Goal: Transaction & Acquisition: Purchase product/service

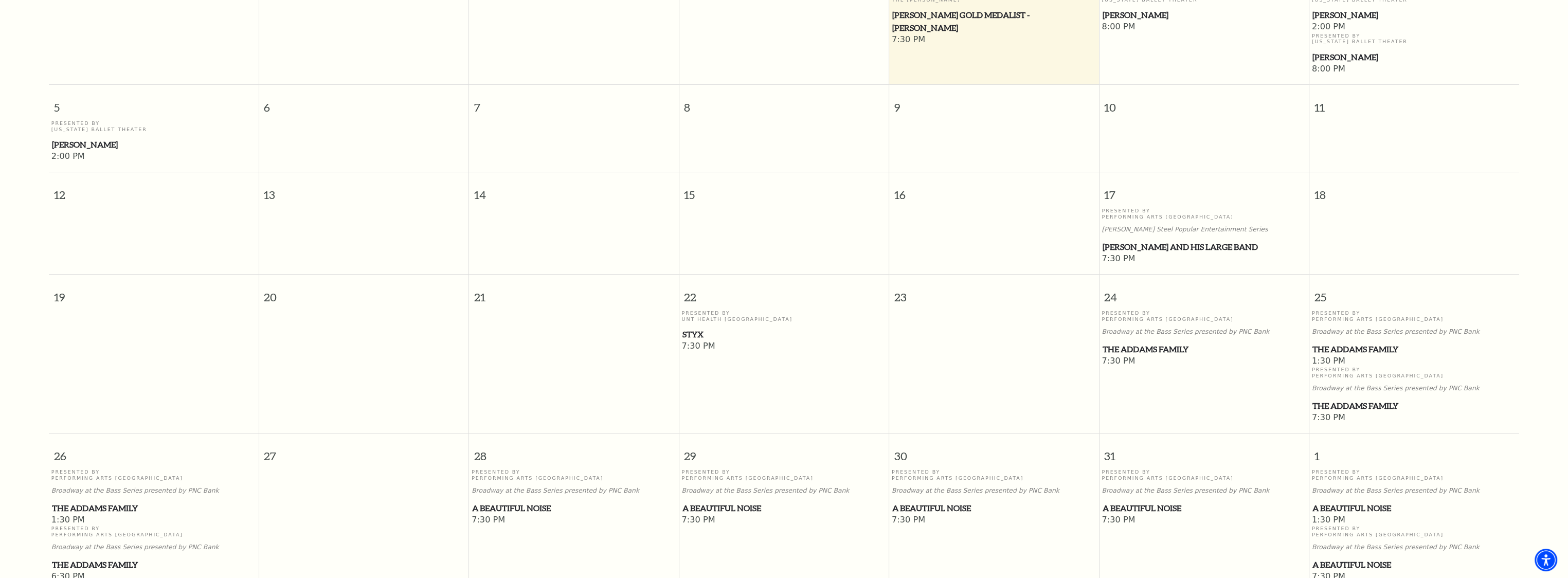
scroll to position [347, 0]
click at [1384, 341] on span "The Addams Family" at bounding box center [1414, 347] width 204 height 13
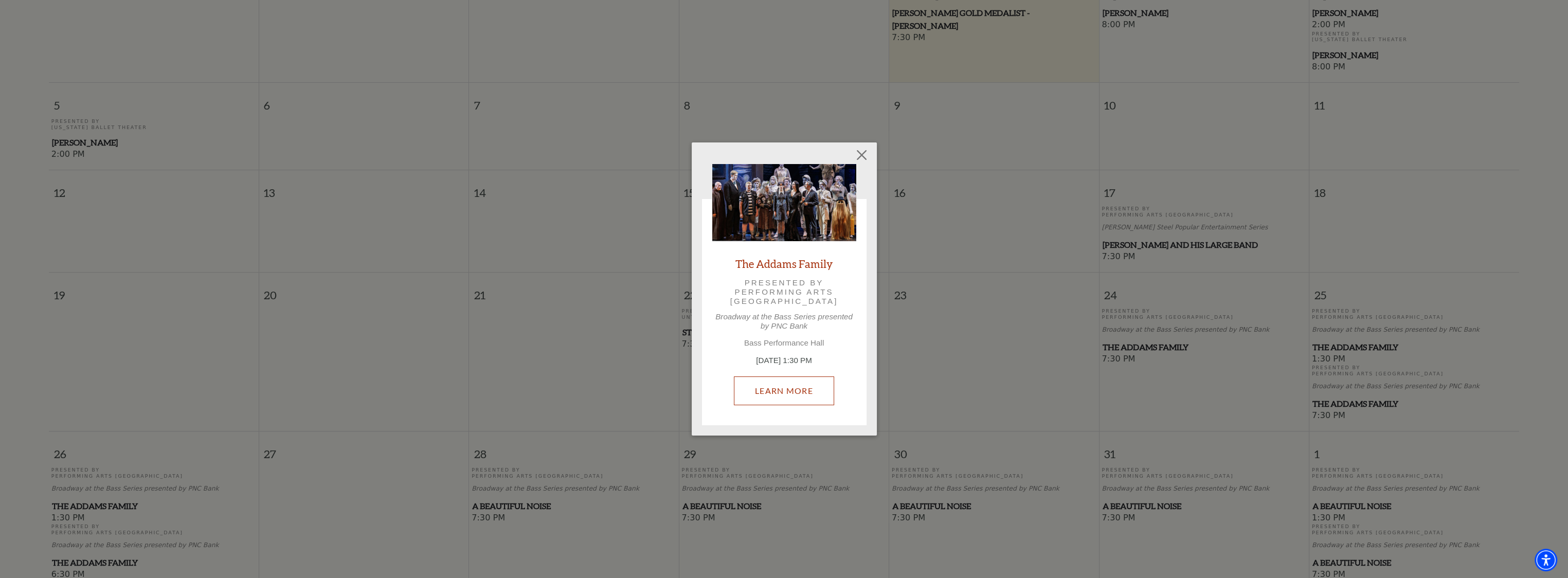
click at [781, 389] on link "Learn More" at bounding box center [784, 390] width 100 height 29
click at [927, 172] on div "Empty heading The Addams Family Presented by Performing Arts Fort Worth Broadwa…" at bounding box center [784, 289] width 1568 height 578
click at [864, 151] on button "Close" at bounding box center [861, 155] width 20 height 20
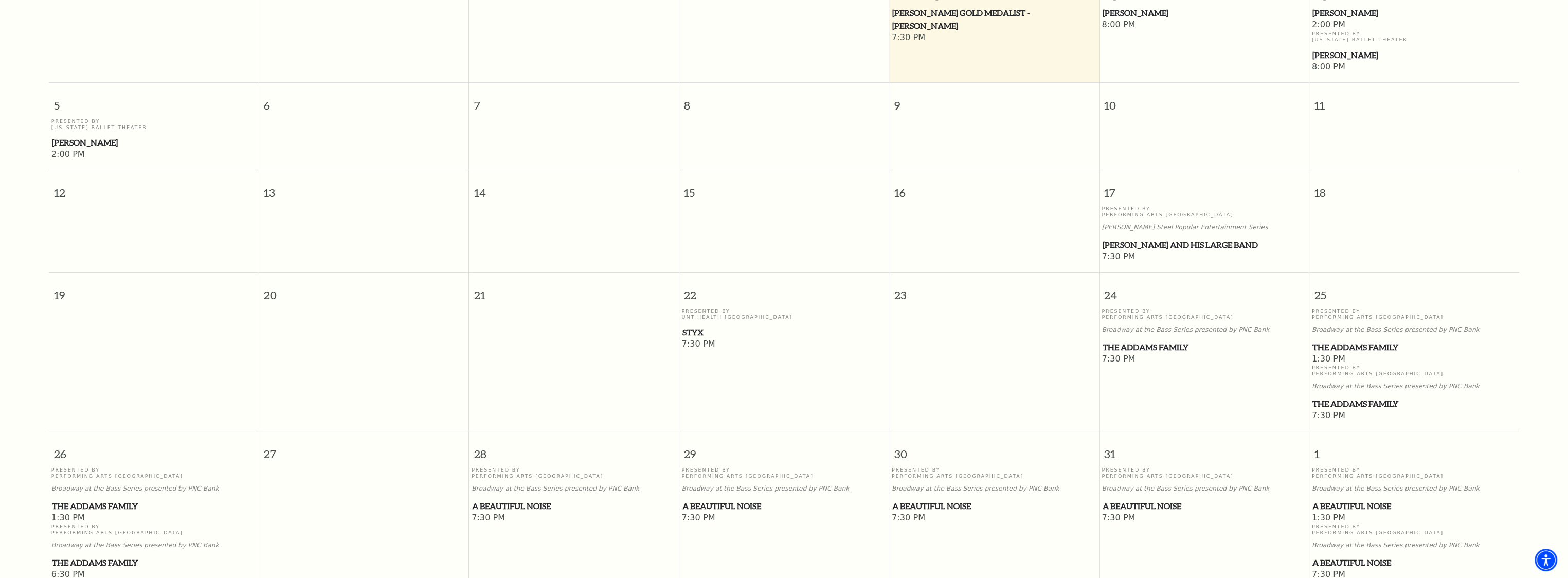
click at [1183, 294] on span "24" at bounding box center [1204, 291] width 209 height 35
click at [1200, 287] on span "24" at bounding box center [1204, 291] width 209 height 35
click at [1161, 341] on span "The Addams Family" at bounding box center [1204, 347] width 204 height 13
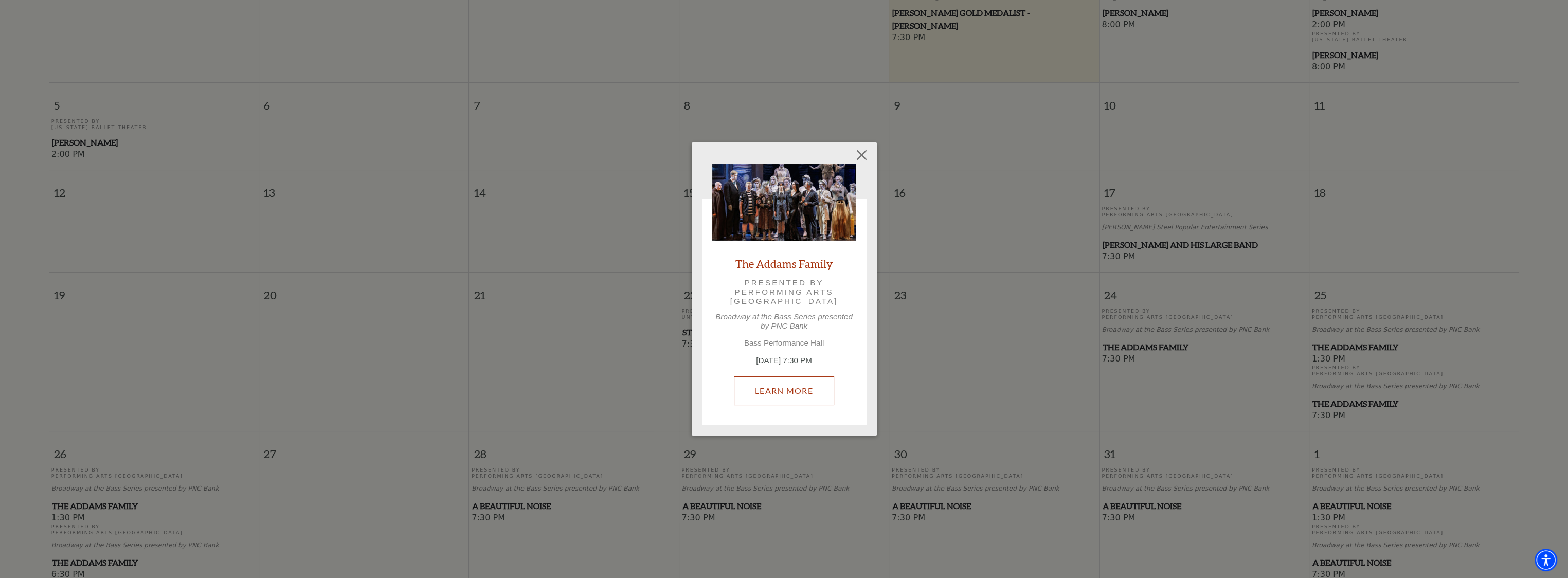
click at [808, 387] on link "Learn More" at bounding box center [784, 390] width 100 height 29
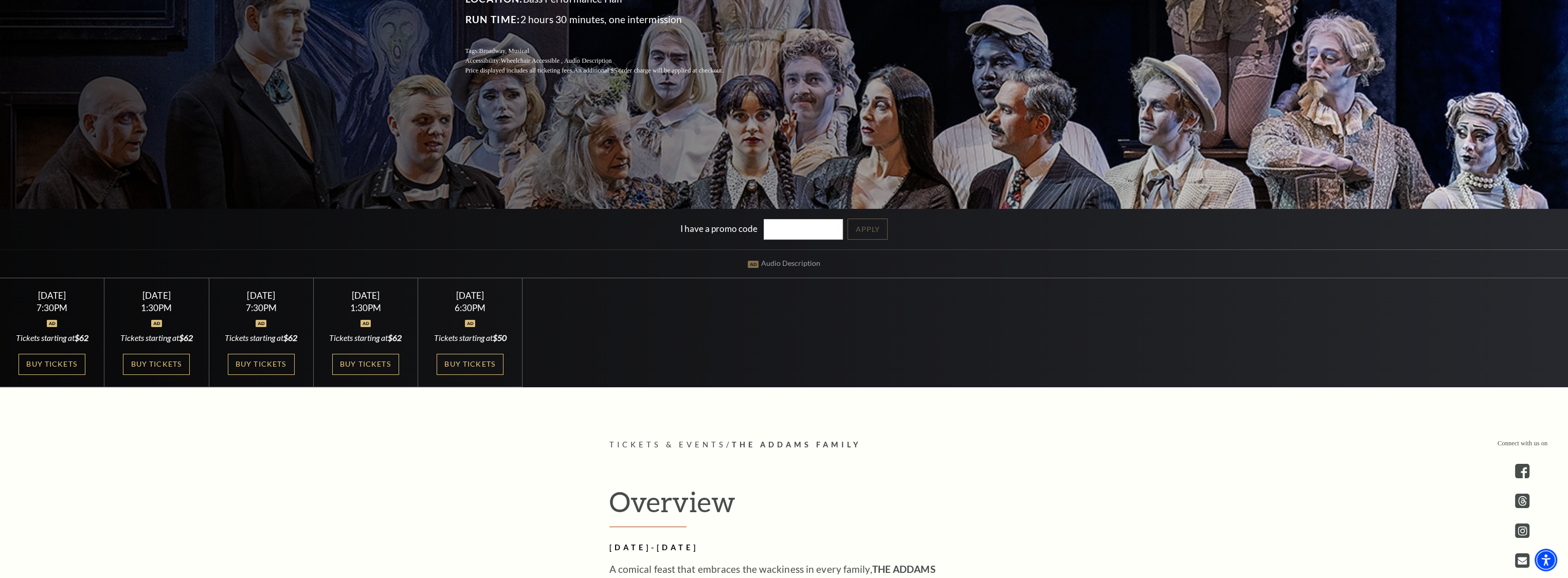
scroll to position [257, 0]
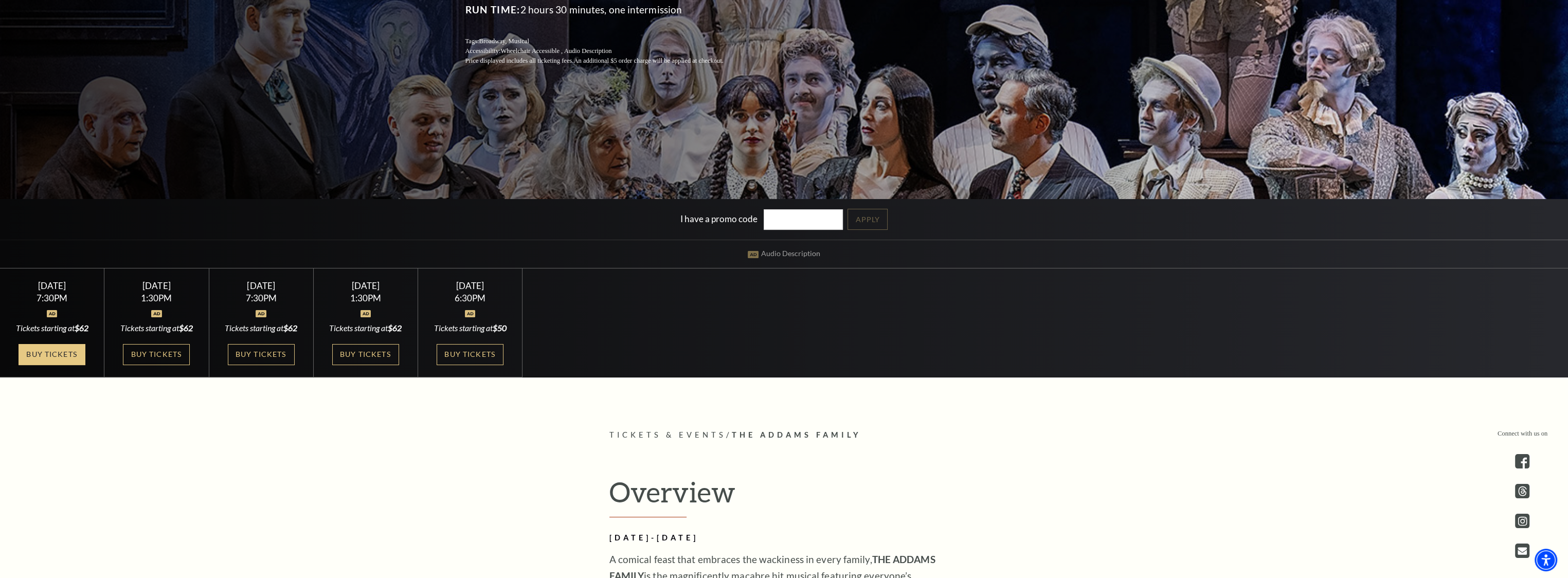
click at [53, 360] on link "Buy Tickets" at bounding box center [51, 354] width 67 height 21
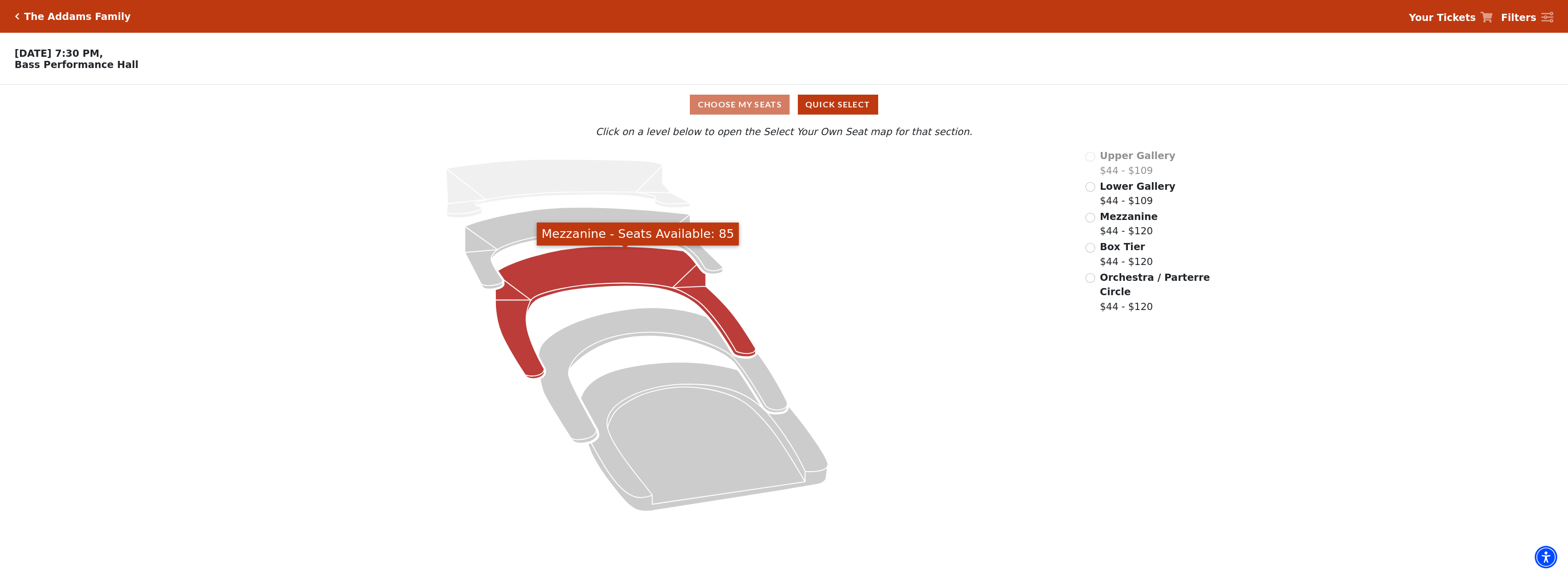
click at [586, 271] on icon "Mezzanine - Seats Available: 85" at bounding box center [626, 312] width 261 height 133
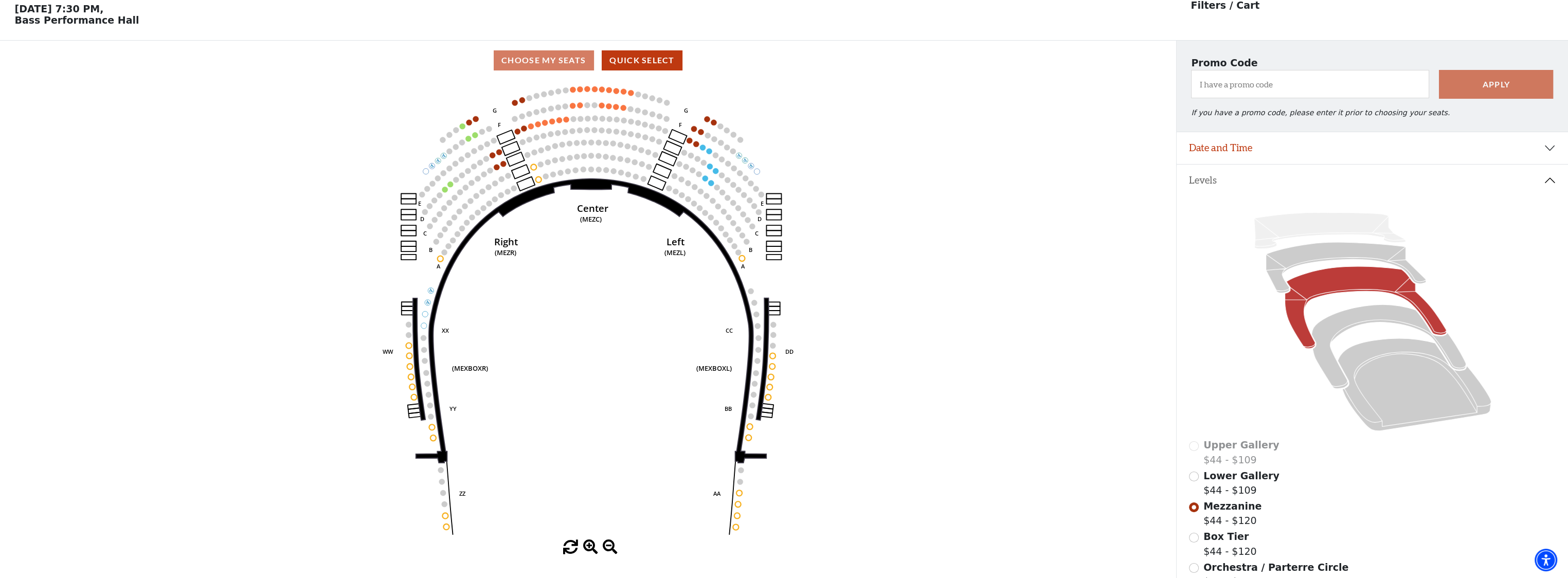
scroll to position [47, 0]
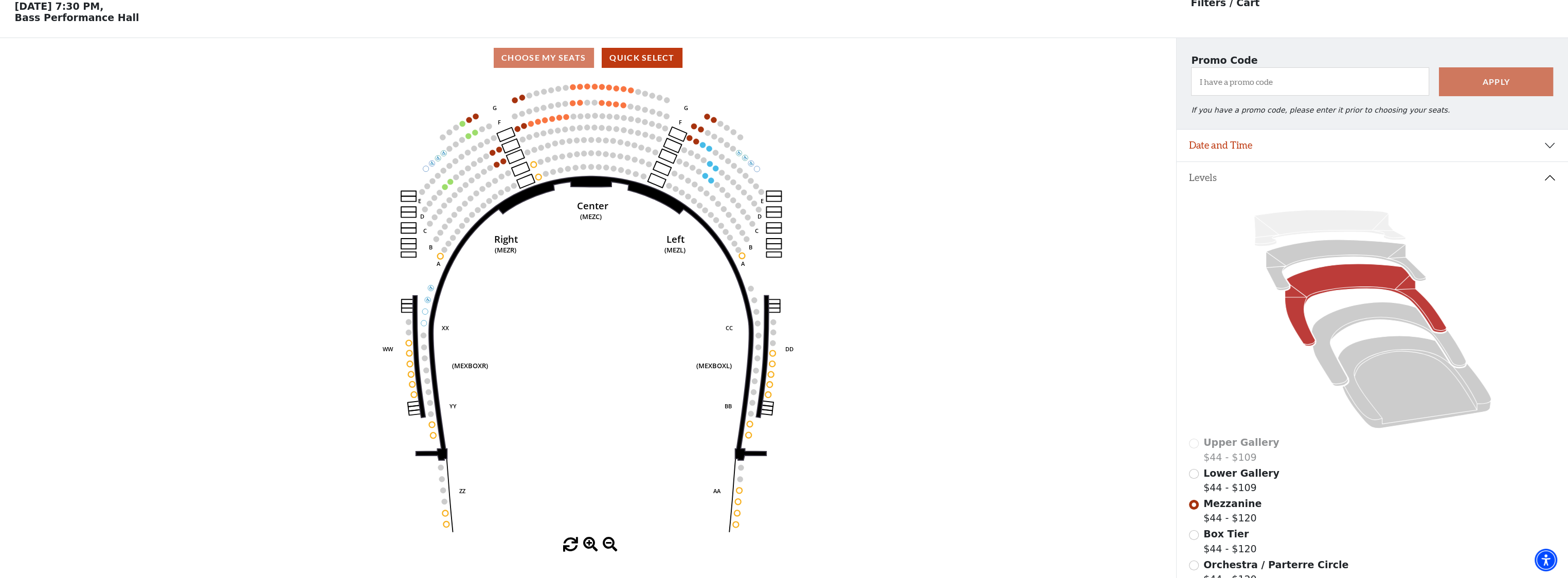
click at [412, 393] on icon "Center (MEZC) Right (MEZR) Left (MEZL) (MEXBOXR) (MEXBOXL) XX WW CC DD YY BB ZZ…" at bounding box center [588, 308] width 1058 height 460
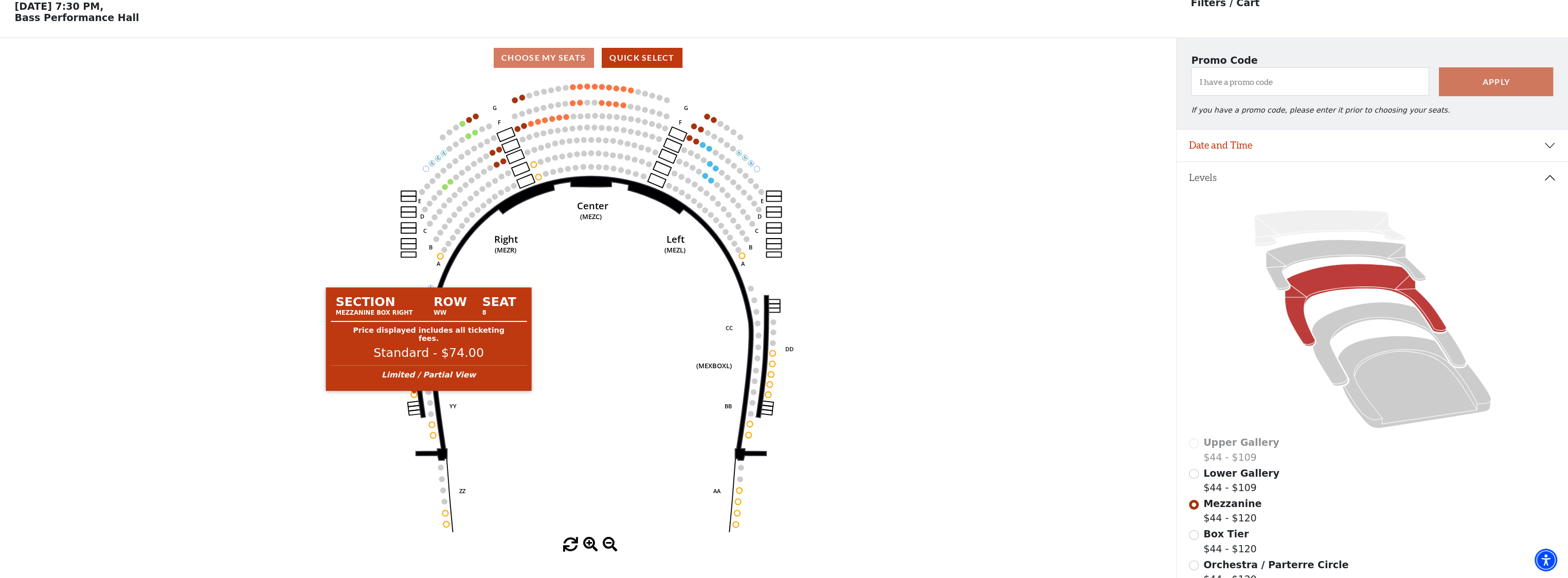
click at [414, 396] on circle at bounding box center [414, 394] width 6 height 6
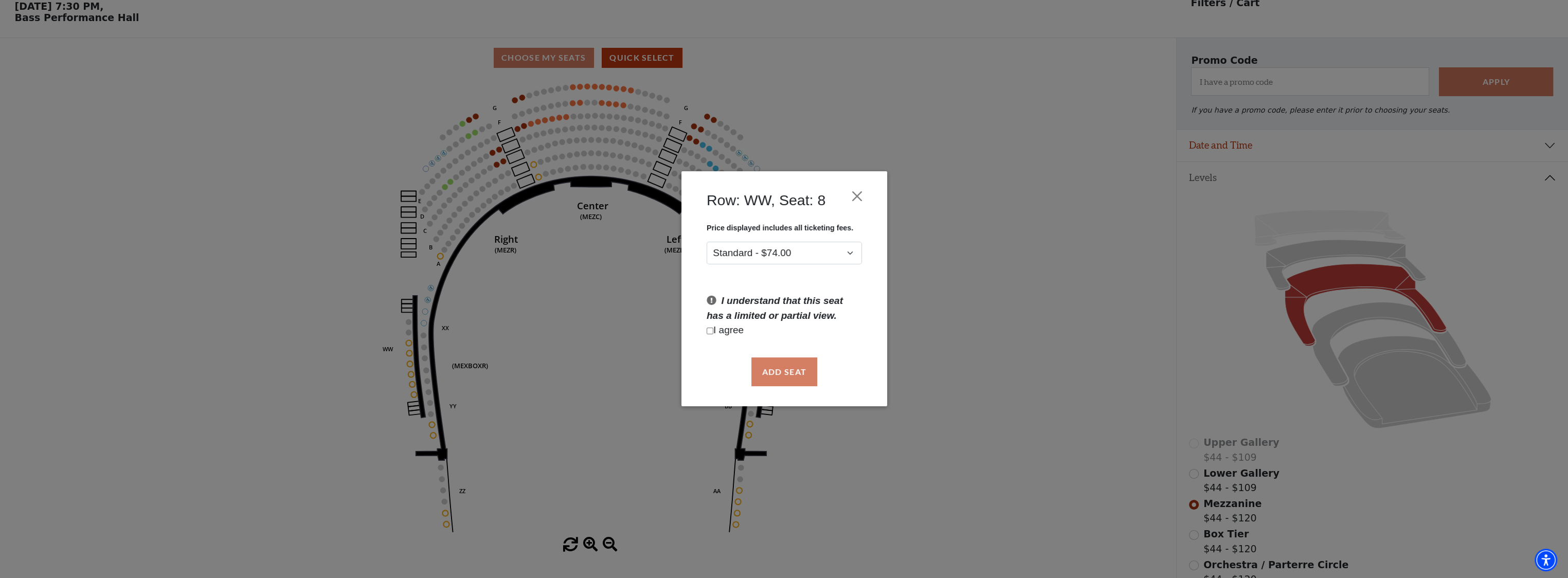
click at [835, 269] on div "Price displayed includes all ticketing fees. Standard - $74.00 I understand tha…" at bounding box center [784, 286] width 175 height 124
click at [864, 195] on button "Close" at bounding box center [857, 196] width 20 height 20
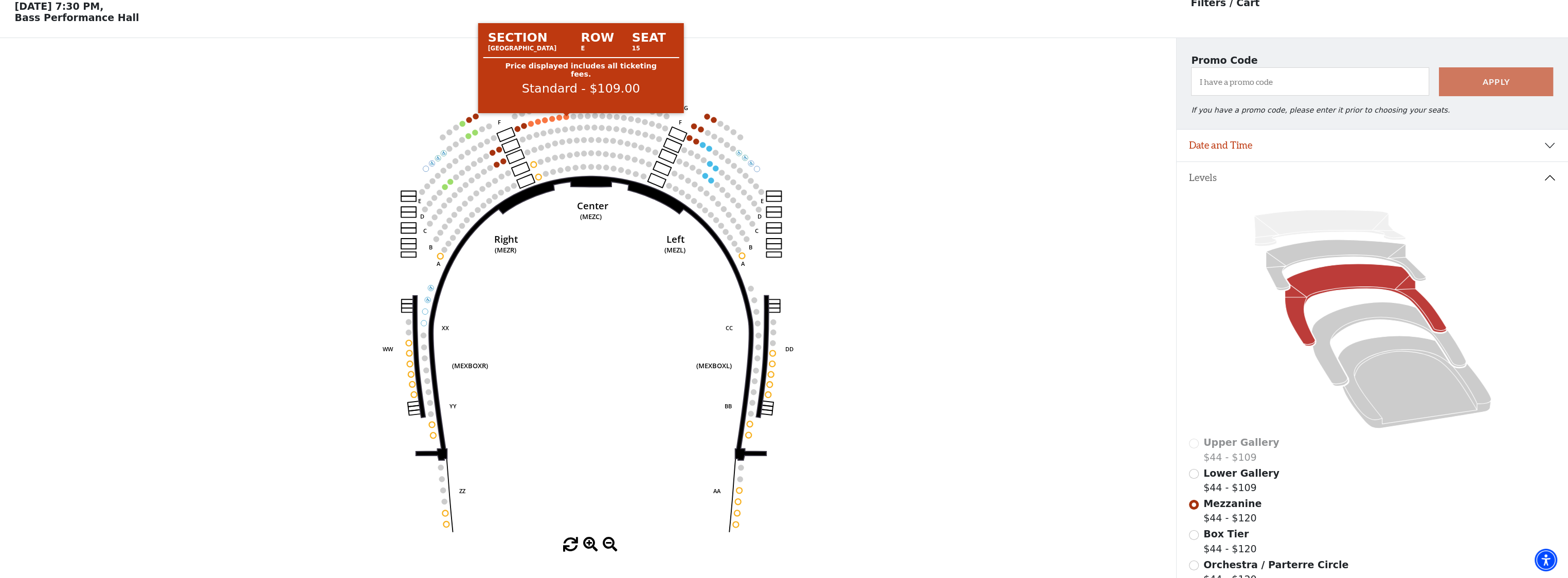
click at [567, 119] on circle at bounding box center [566, 117] width 6 height 6
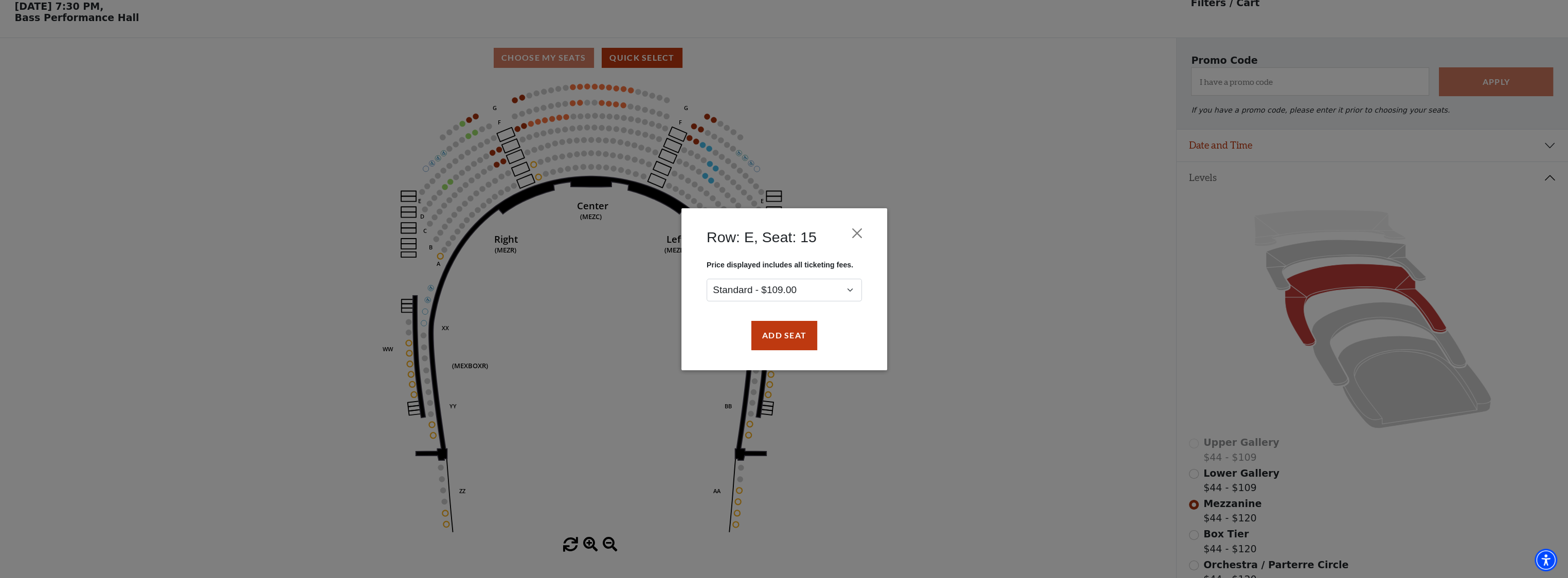
click at [568, 119] on div "Row: E, Seat: 15 Price displayed includes all ticketing fees. Standard - $109.0…" at bounding box center [784, 289] width 1568 height 578
click at [861, 234] on button "Close" at bounding box center [857, 233] width 20 height 20
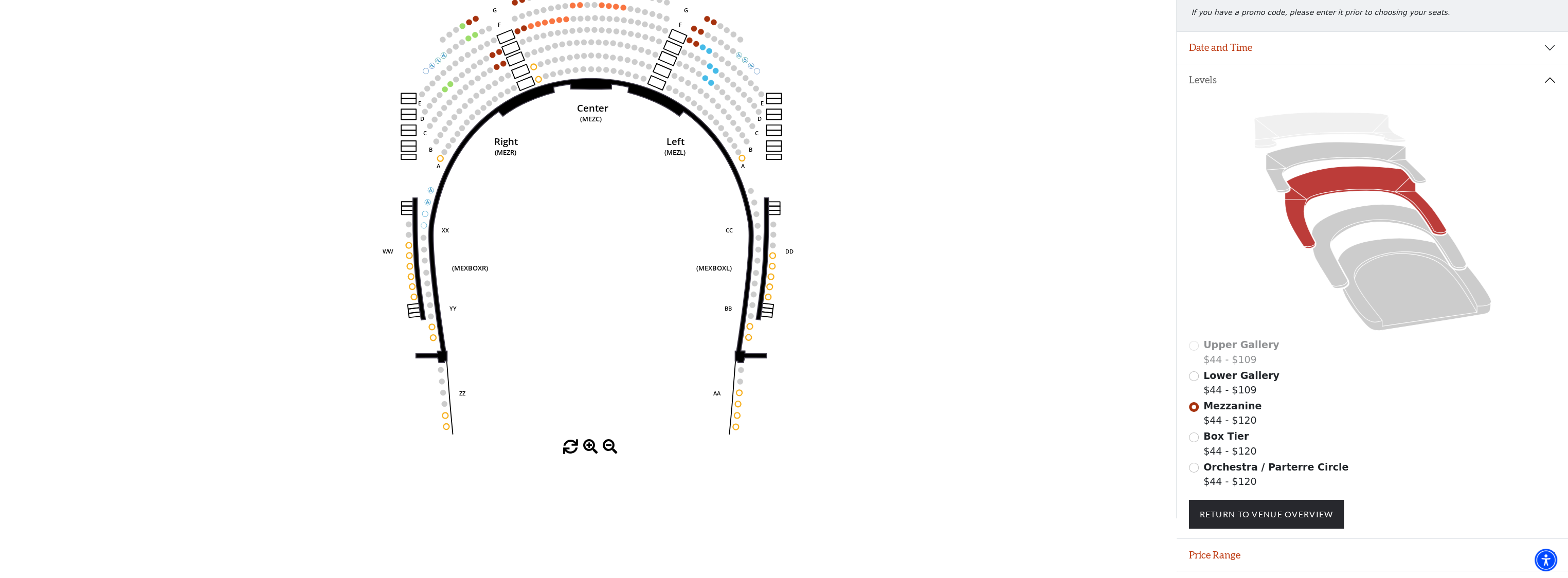
scroll to position [154, 0]
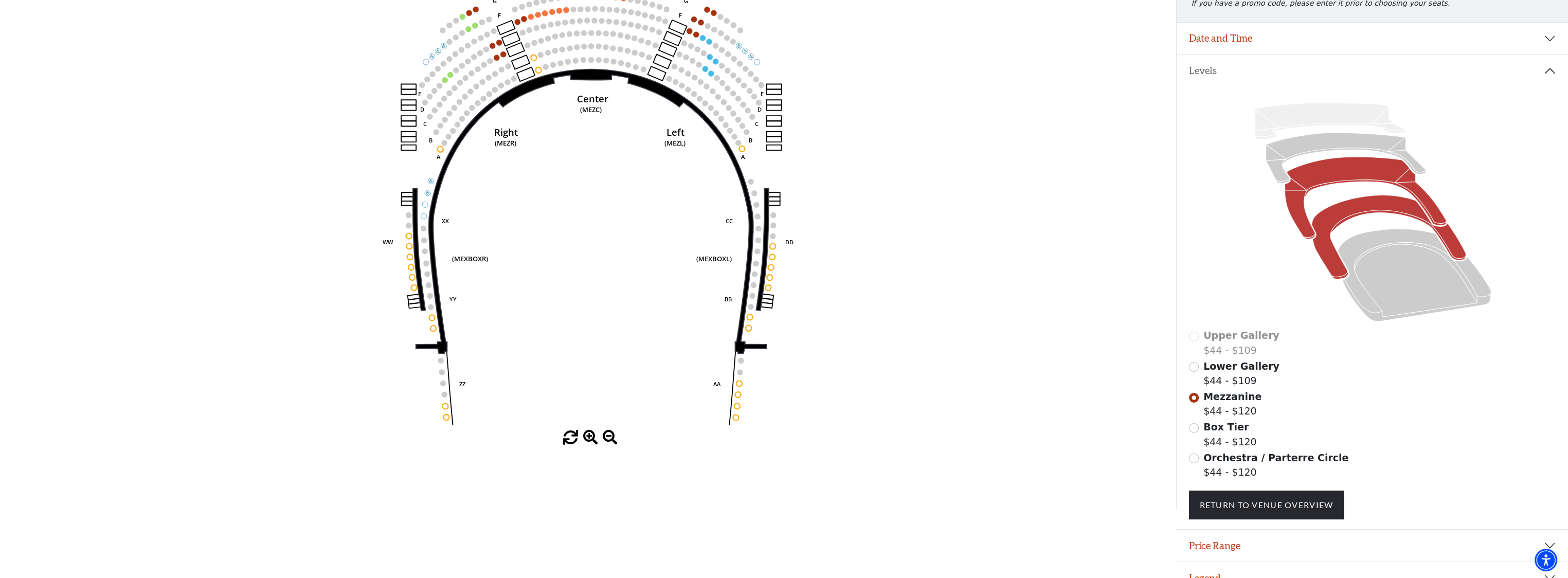
click at [1332, 220] on icon at bounding box center [1389, 237] width 154 height 84
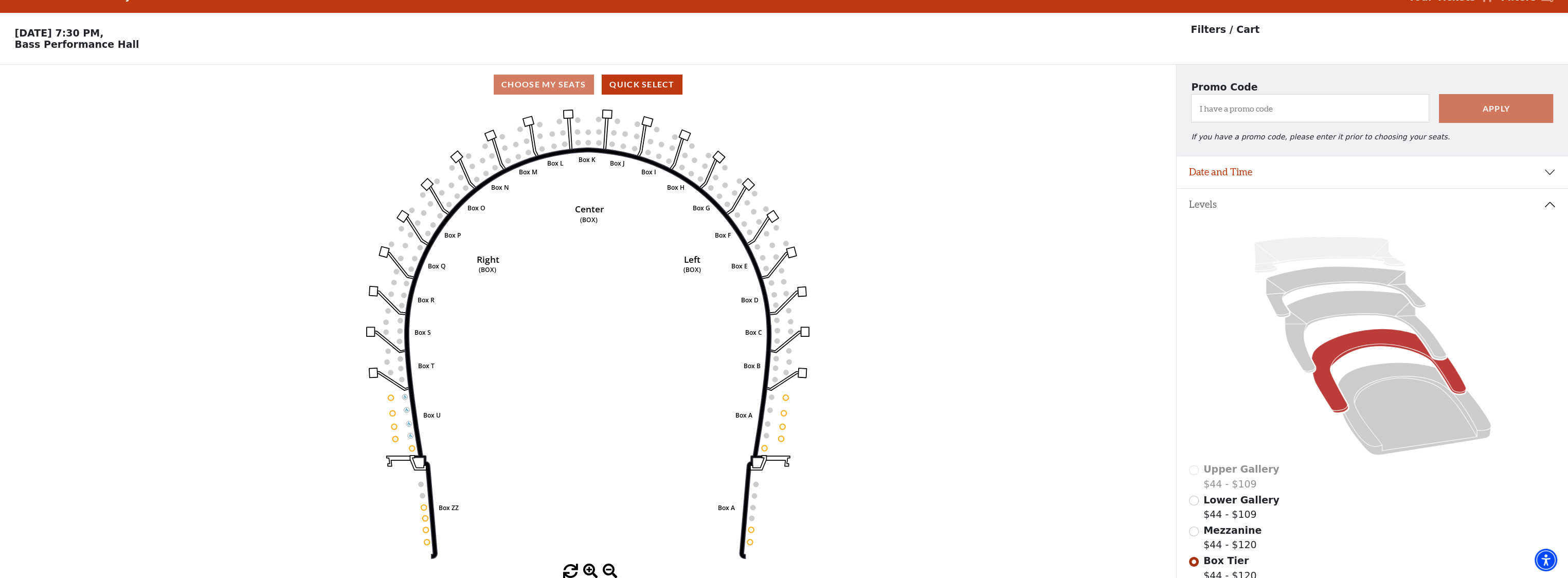
scroll to position [47, 0]
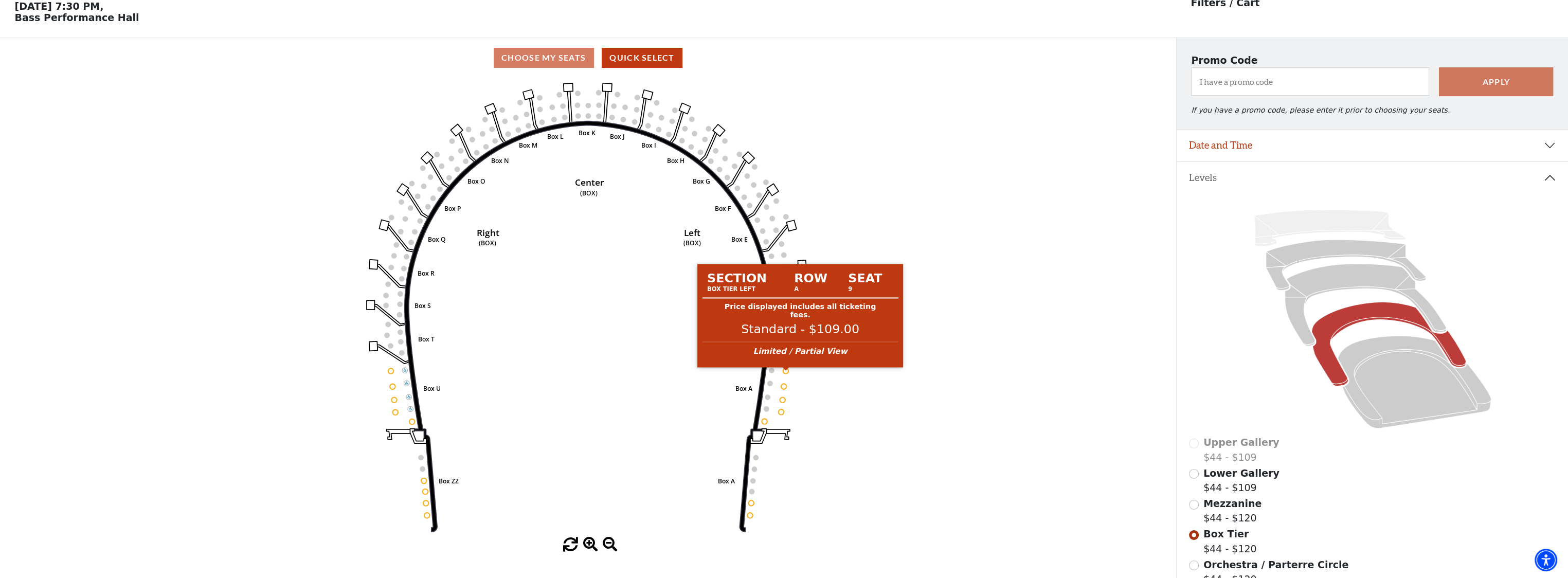
click at [784, 373] on circle at bounding box center [786, 371] width 5 height 5
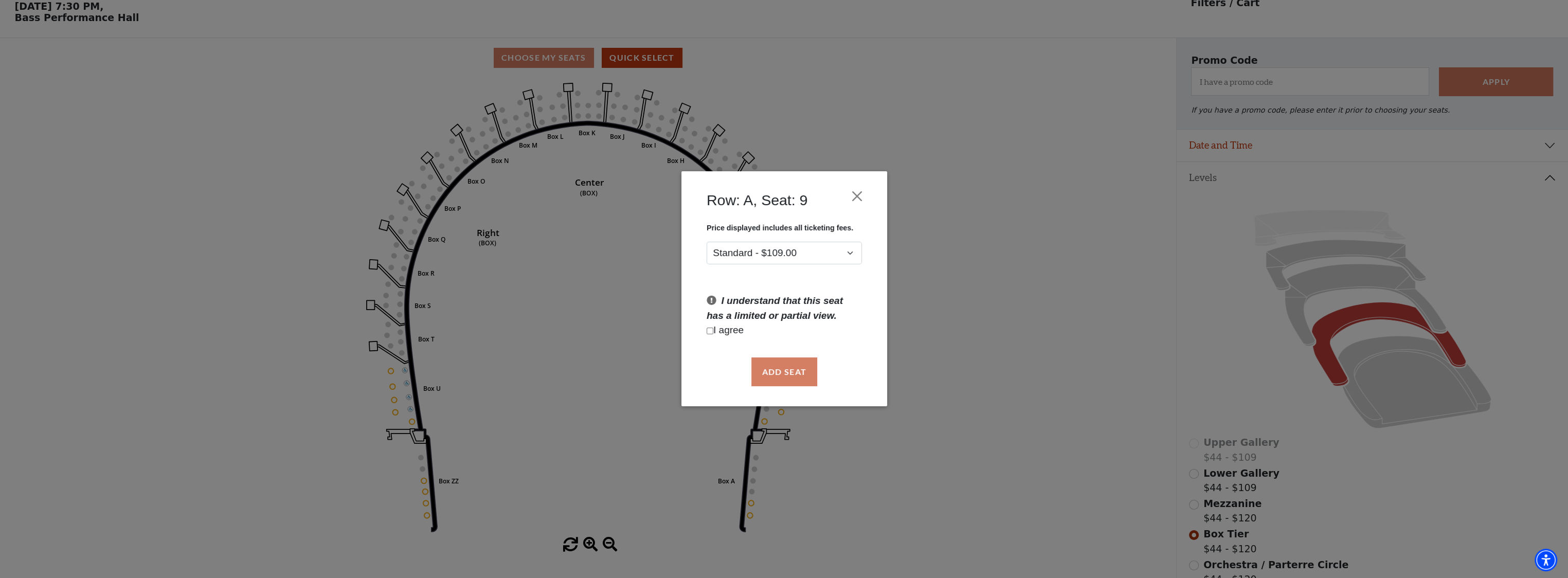
click at [1016, 286] on div "Row: A, Seat: 9 Price displayed includes all ticketing fees. Standard - $109.00…" at bounding box center [784, 289] width 1568 height 578
click at [851, 191] on button "Close" at bounding box center [857, 196] width 20 height 20
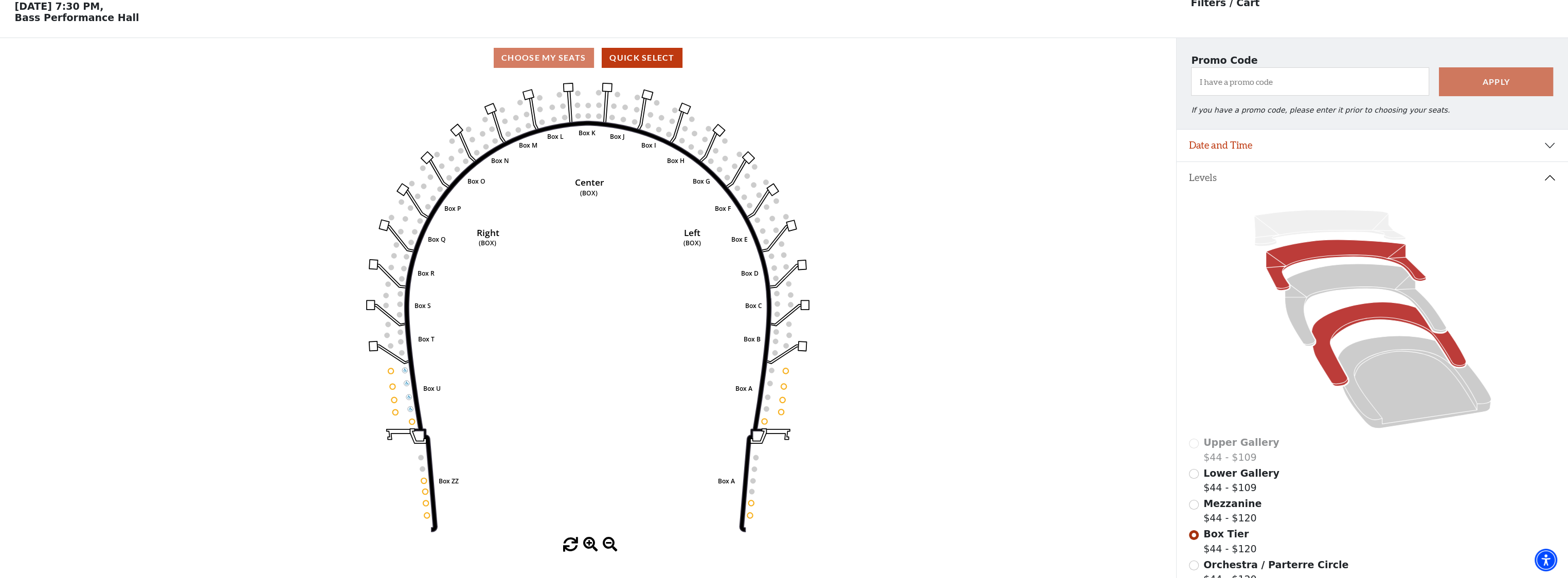
click at [1351, 259] on icon at bounding box center [1345, 265] width 160 height 51
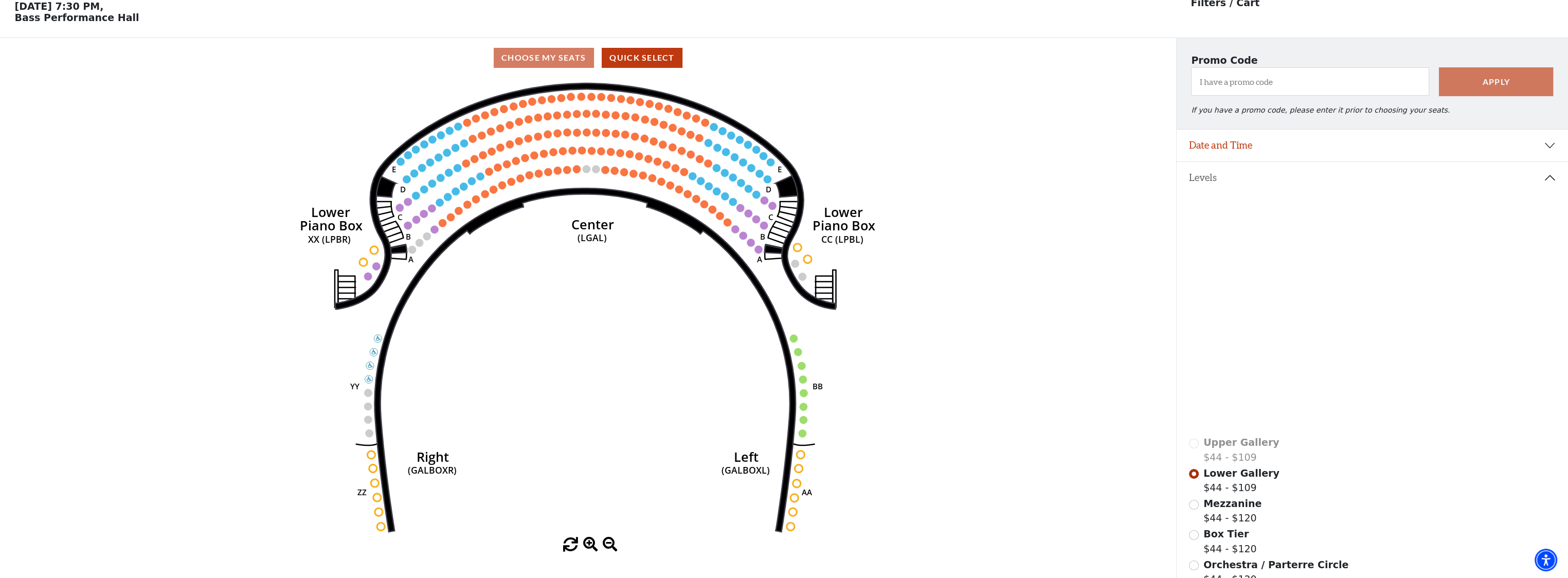
click at [1386, 380] on icon at bounding box center [1414, 382] width 154 height 92
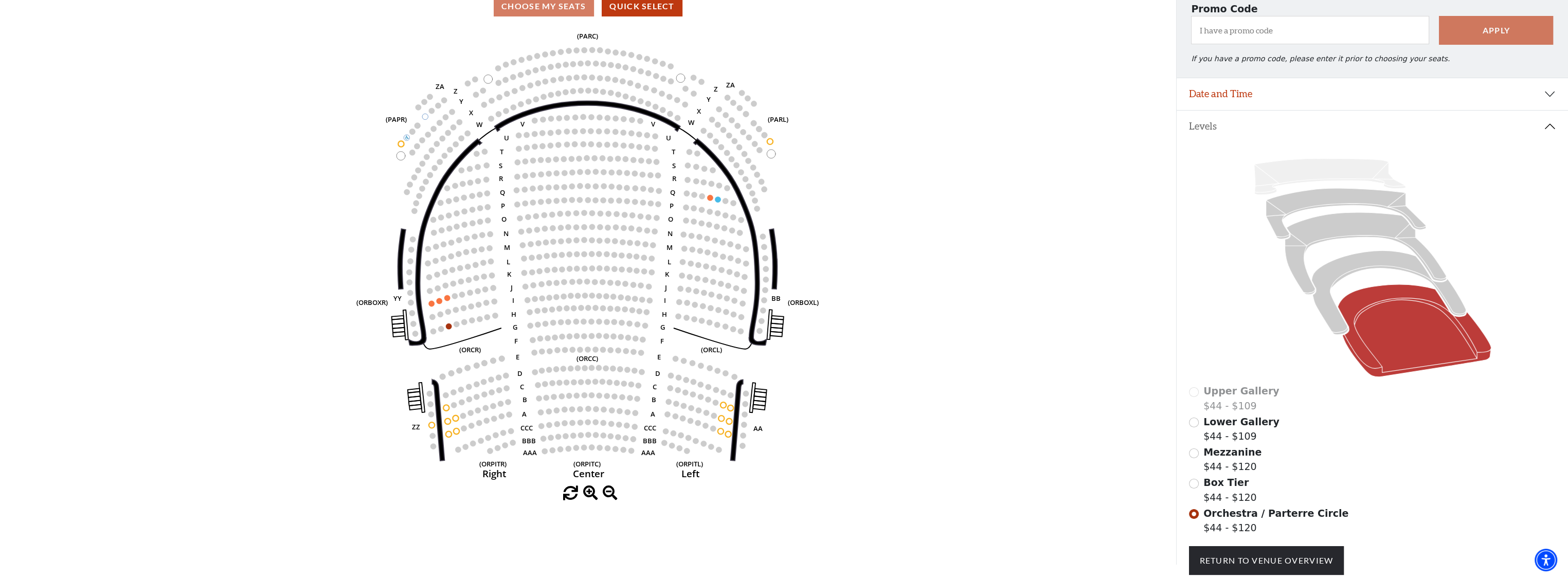
scroll to position [98, 0]
click at [1193, 487] on input "Box Tier$44 - $120\a" at bounding box center [1194, 484] width 10 height 10
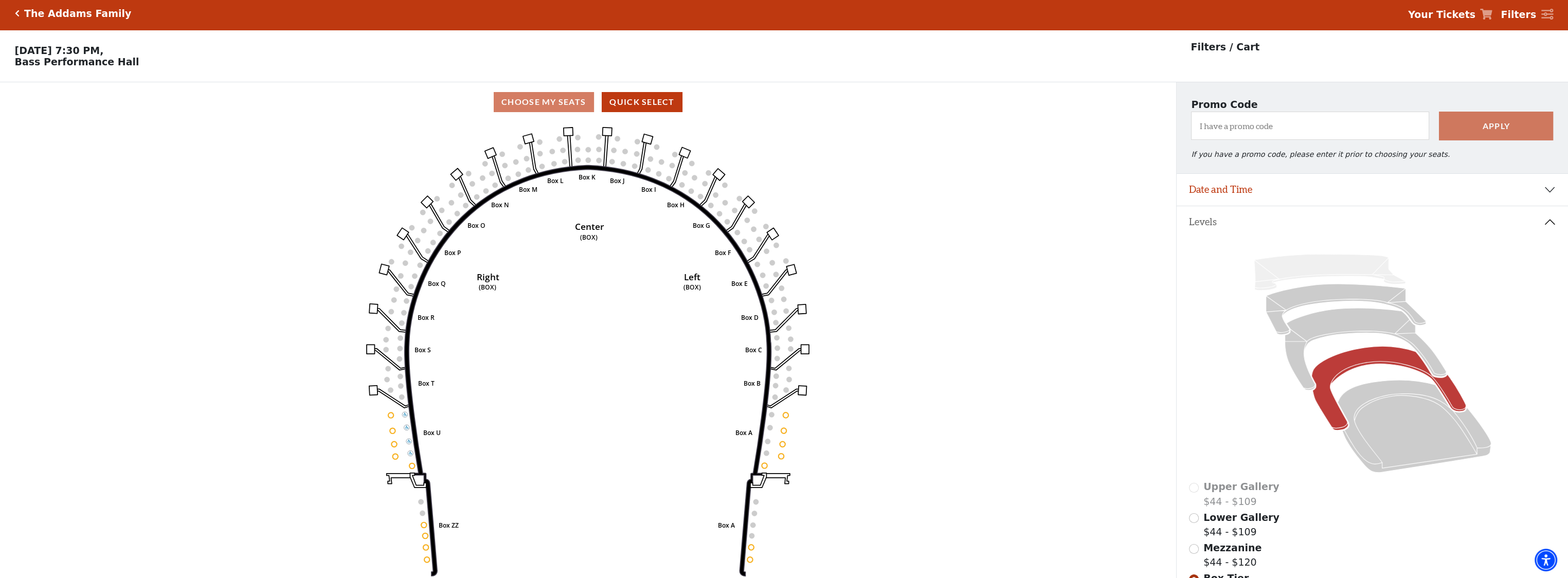
scroll to position [47, 0]
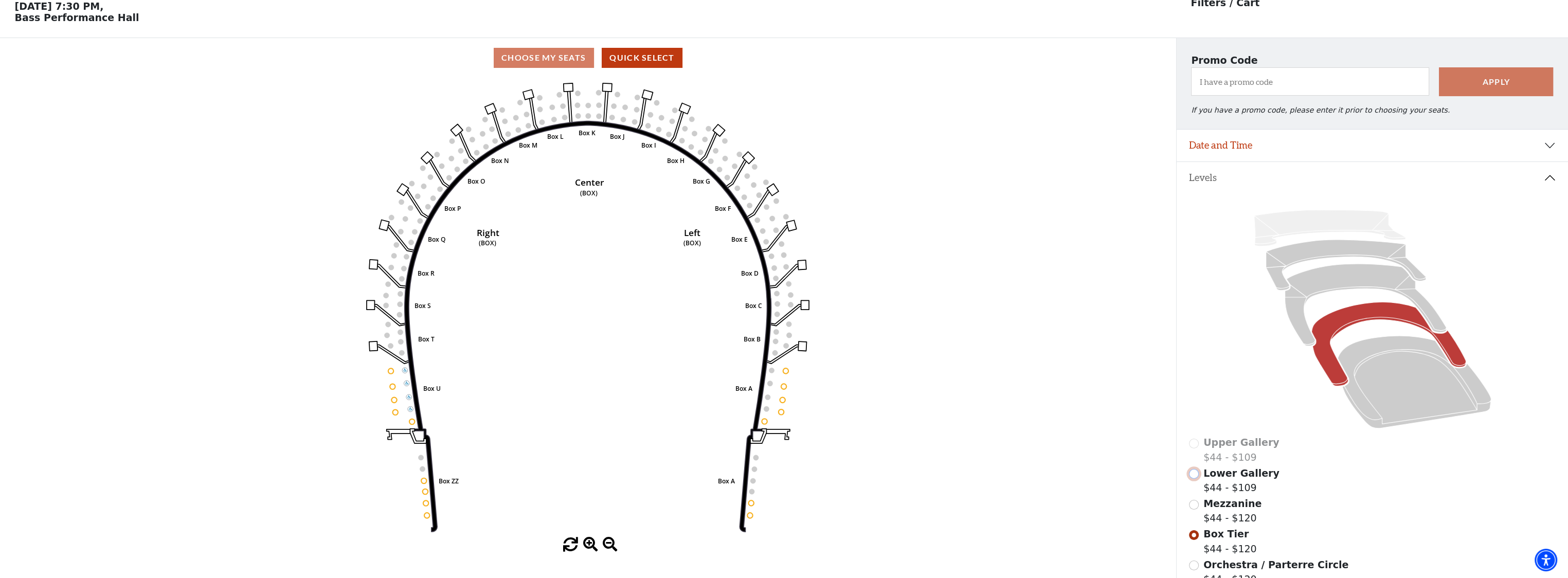
click at [1197, 478] on input "Lower Gallery$44 - $109\a" at bounding box center [1194, 474] width 10 height 10
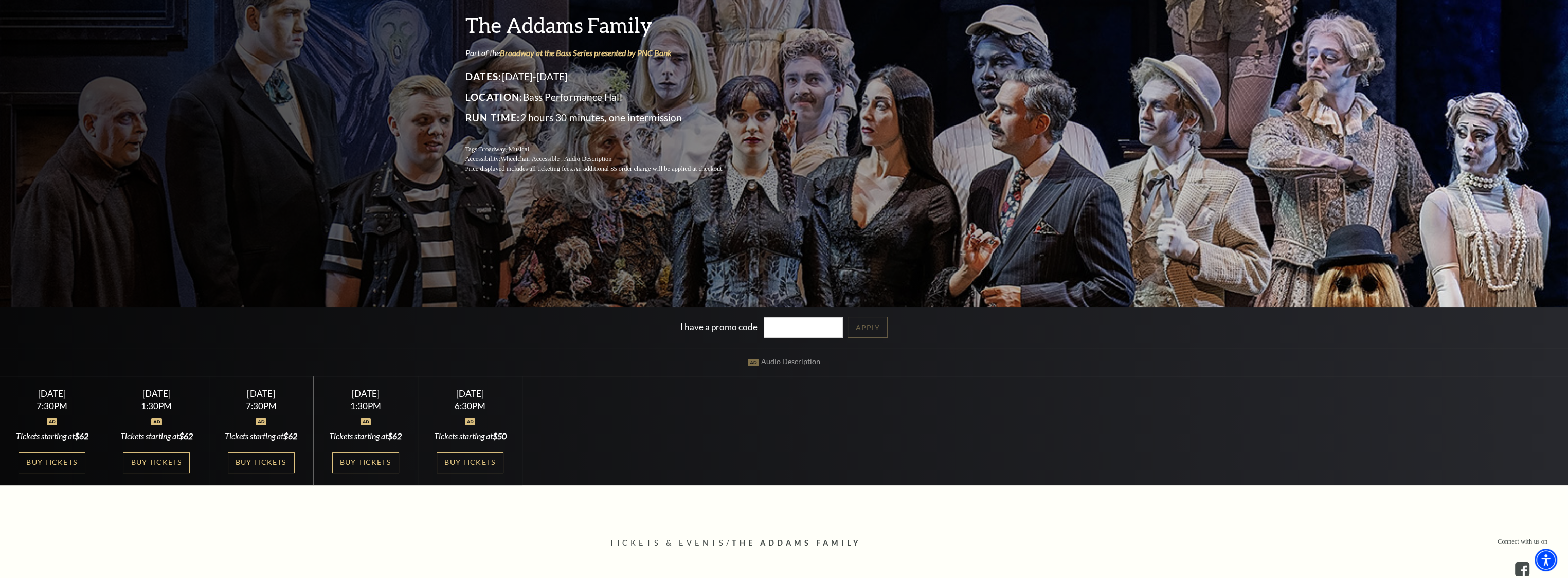
scroll to position [154, 0]
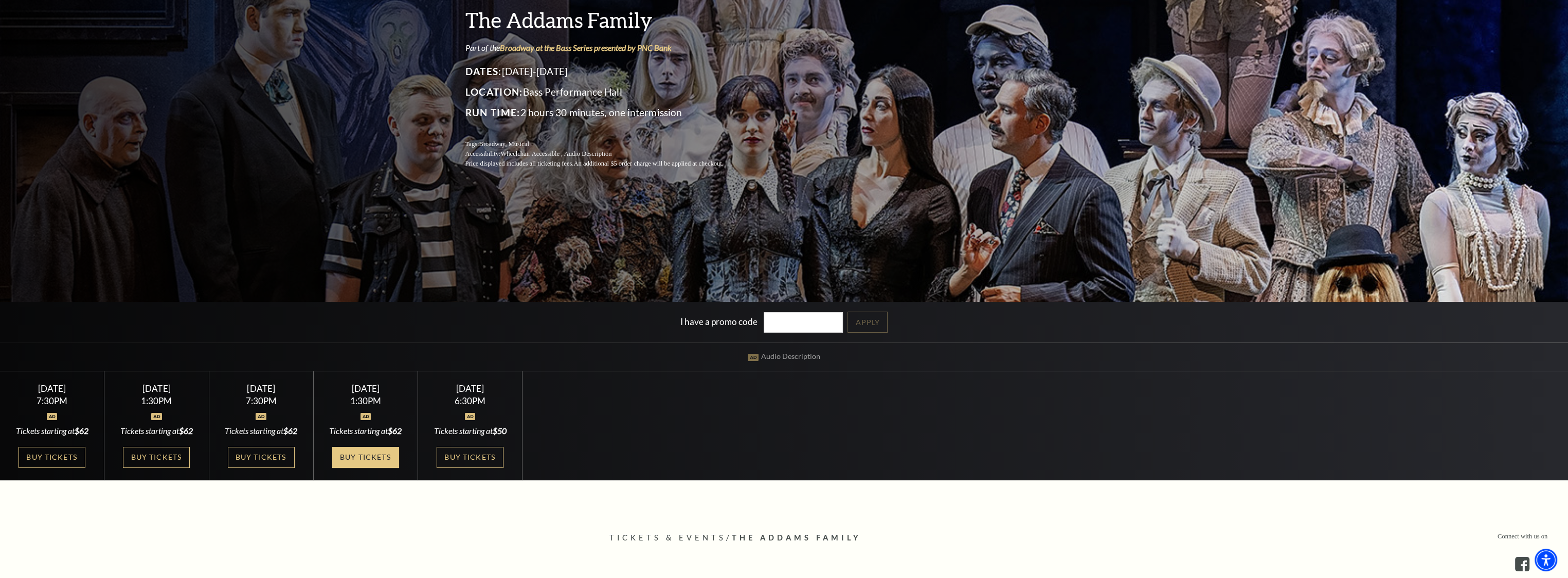
click at [385, 460] on link "Buy Tickets" at bounding box center [365, 458] width 67 height 21
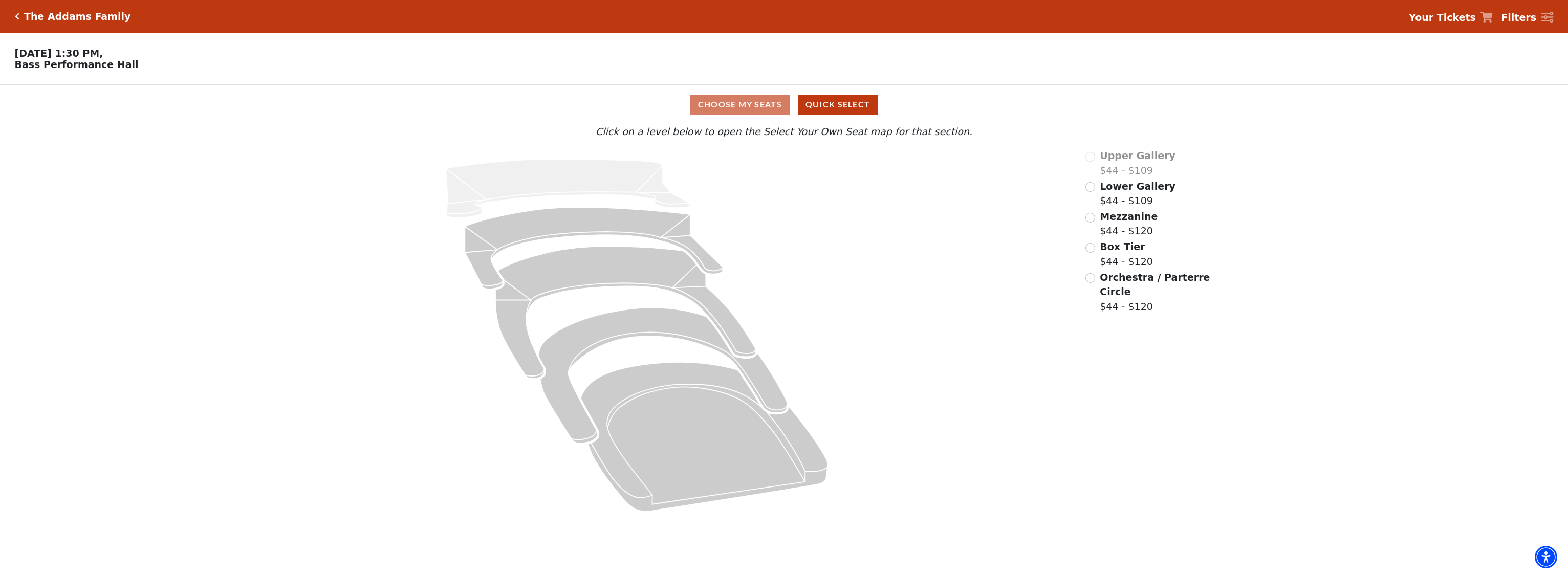
click at [1133, 262] on label "Box Tier $44 - $120" at bounding box center [1126, 254] width 53 height 29
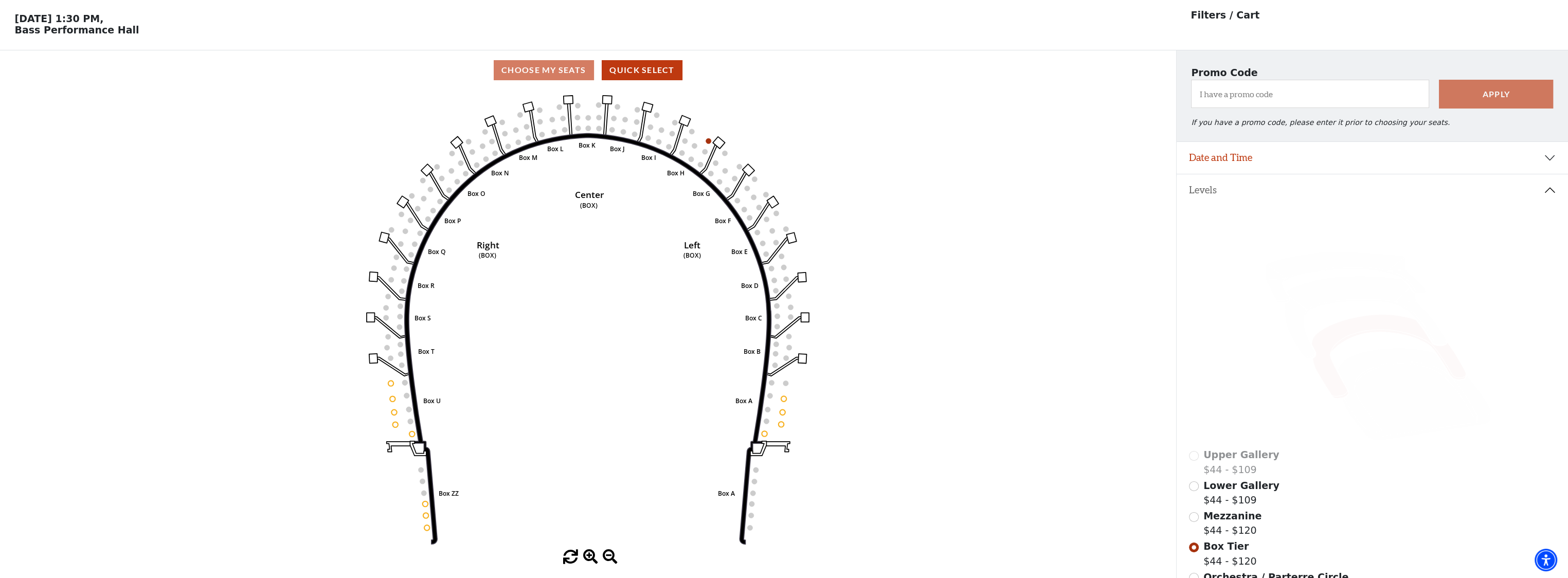
scroll to position [47, 0]
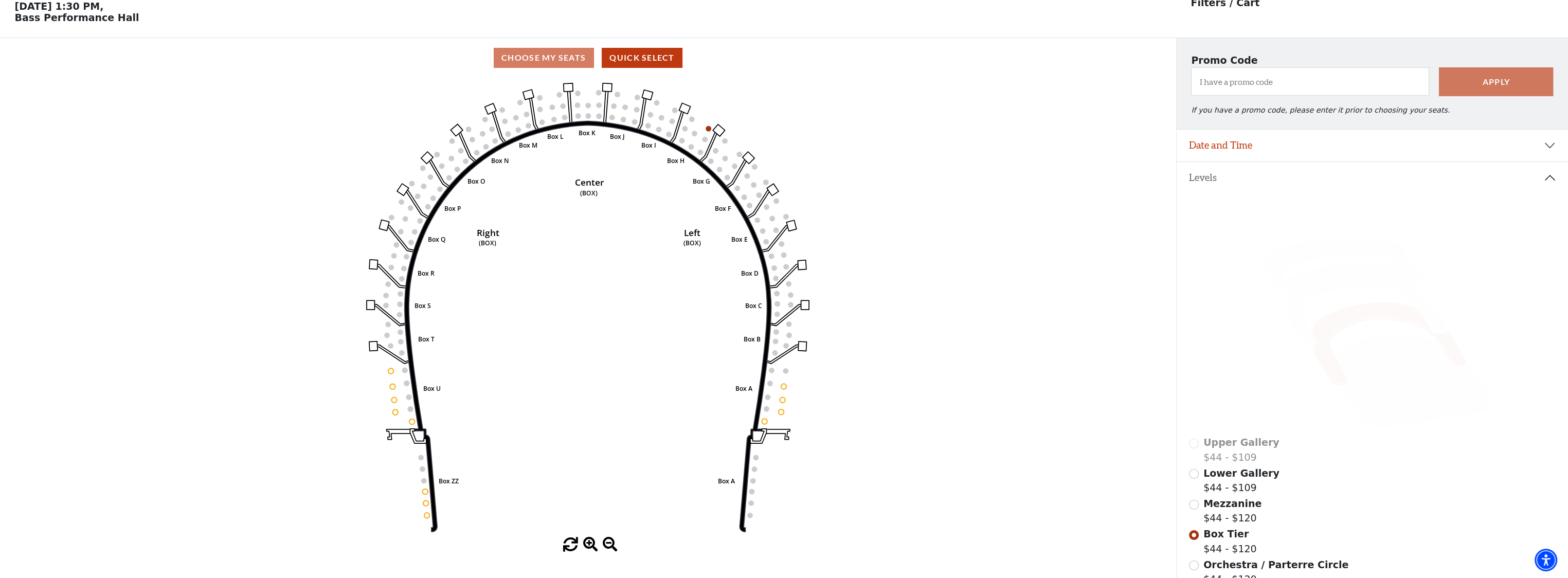
click at [1222, 479] on span "Lower Gallery" at bounding box center [1241, 473] width 76 height 11
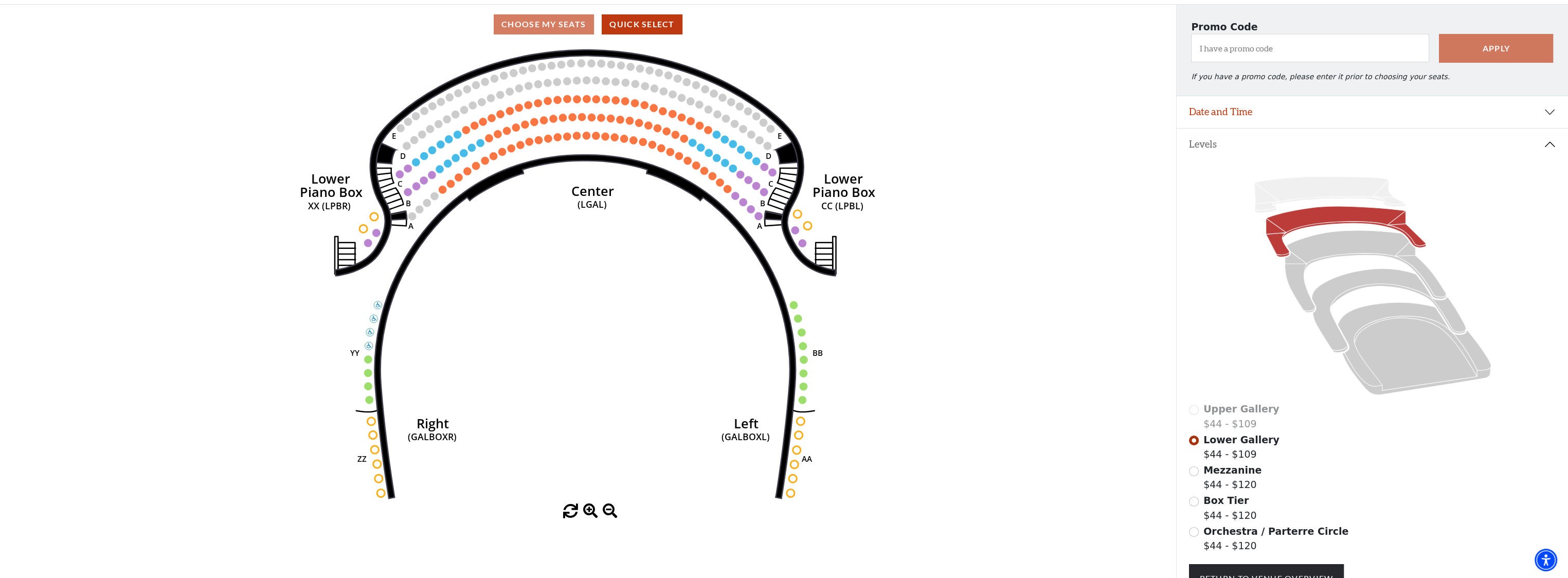
scroll to position [98, 0]
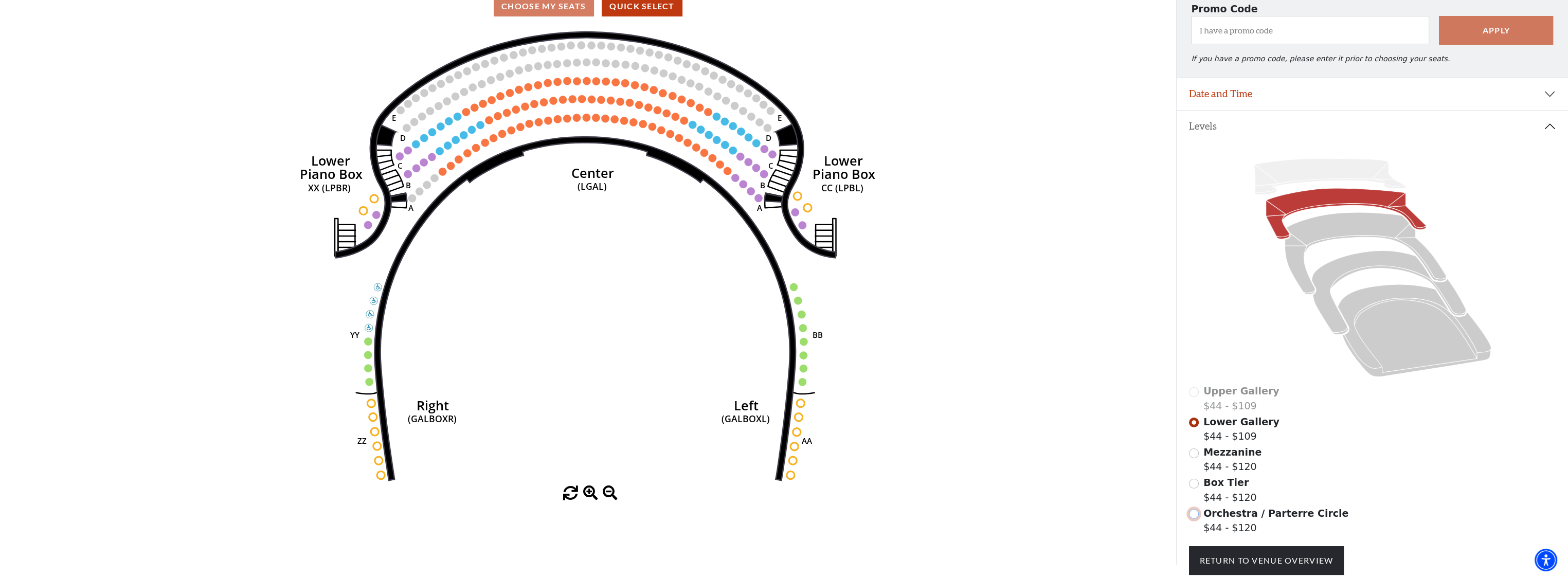
click at [1196, 517] on input "Orchestra / Parterre Circle$44 - $120\a" at bounding box center [1194, 514] width 10 height 10
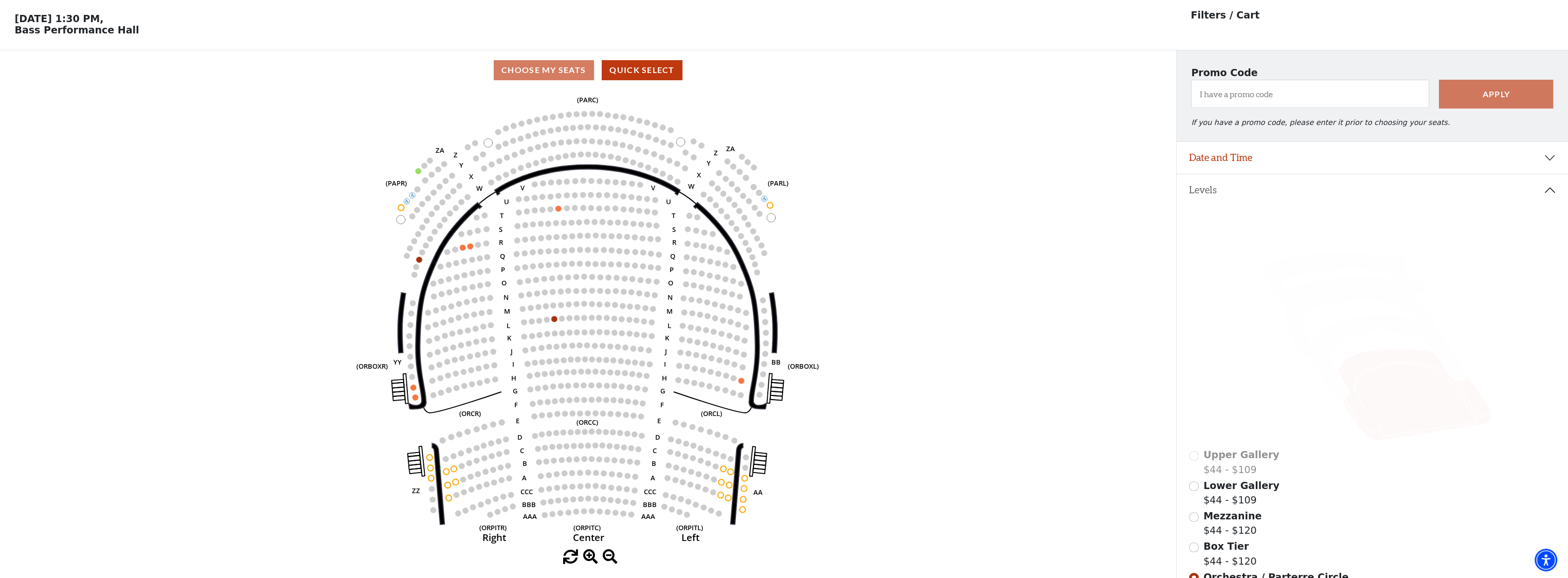
scroll to position [47, 0]
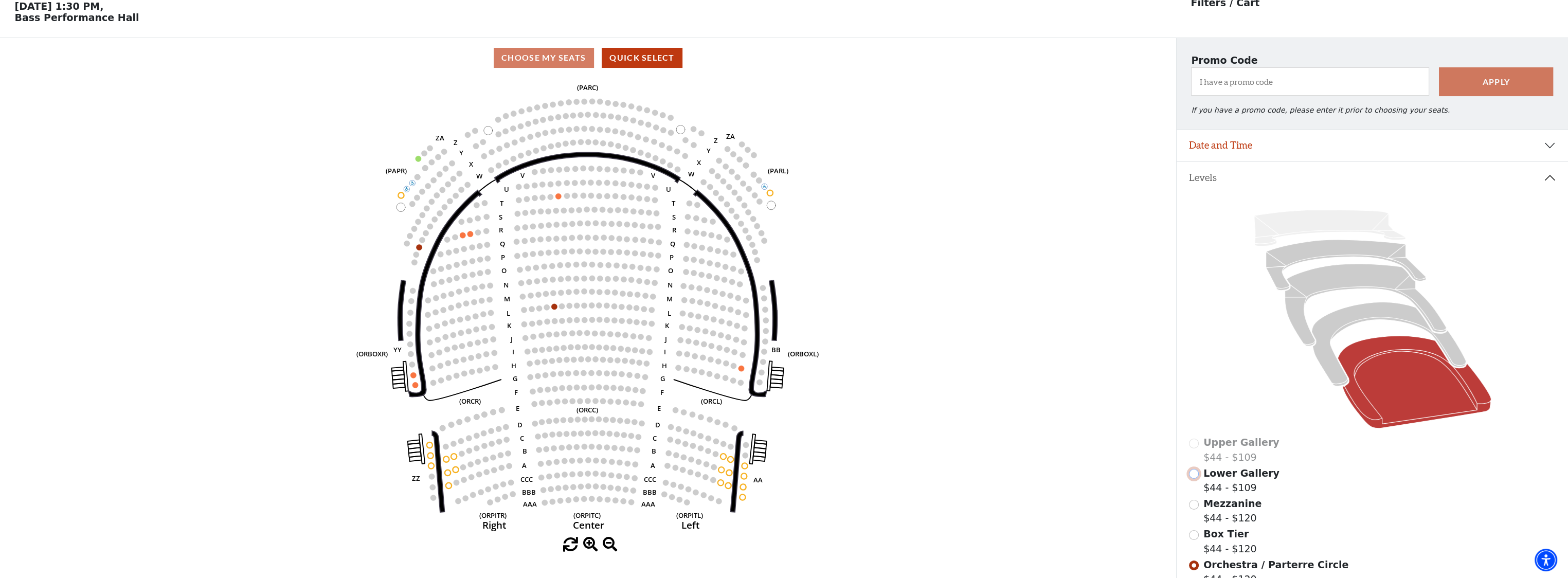
click at [1197, 477] on input "Lower Gallery$44 - $109\a" at bounding box center [1194, 474] width 10 height 10
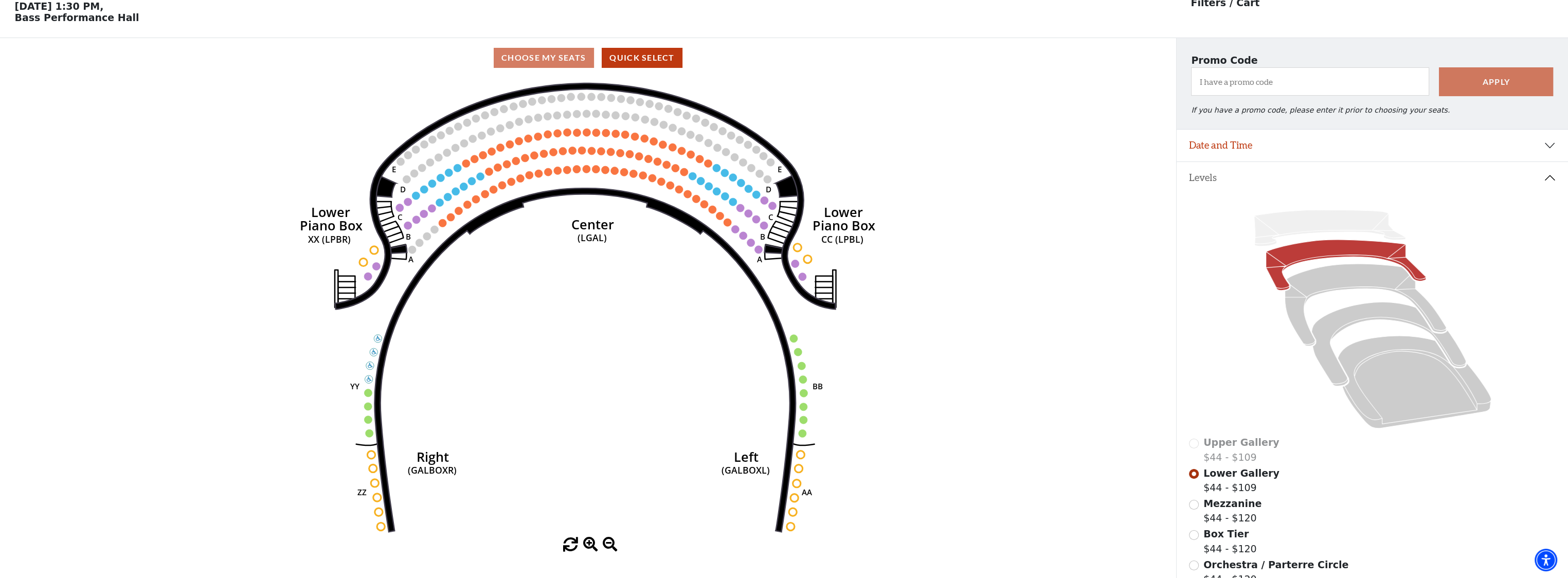
click at [759, 253] on use "Seat Selected" at bounding box center [759, 249] width 9 height 9
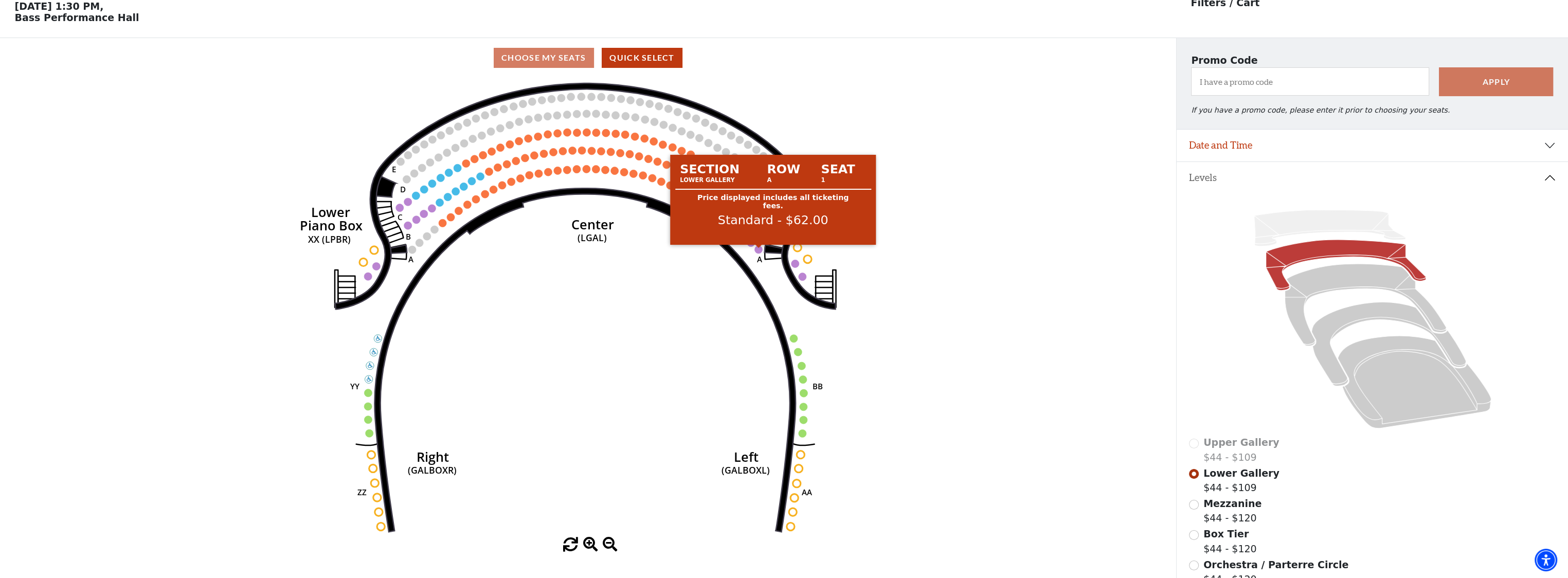
click at [759, 251] on circle at bounding box center [759, 249] width 8 height 8
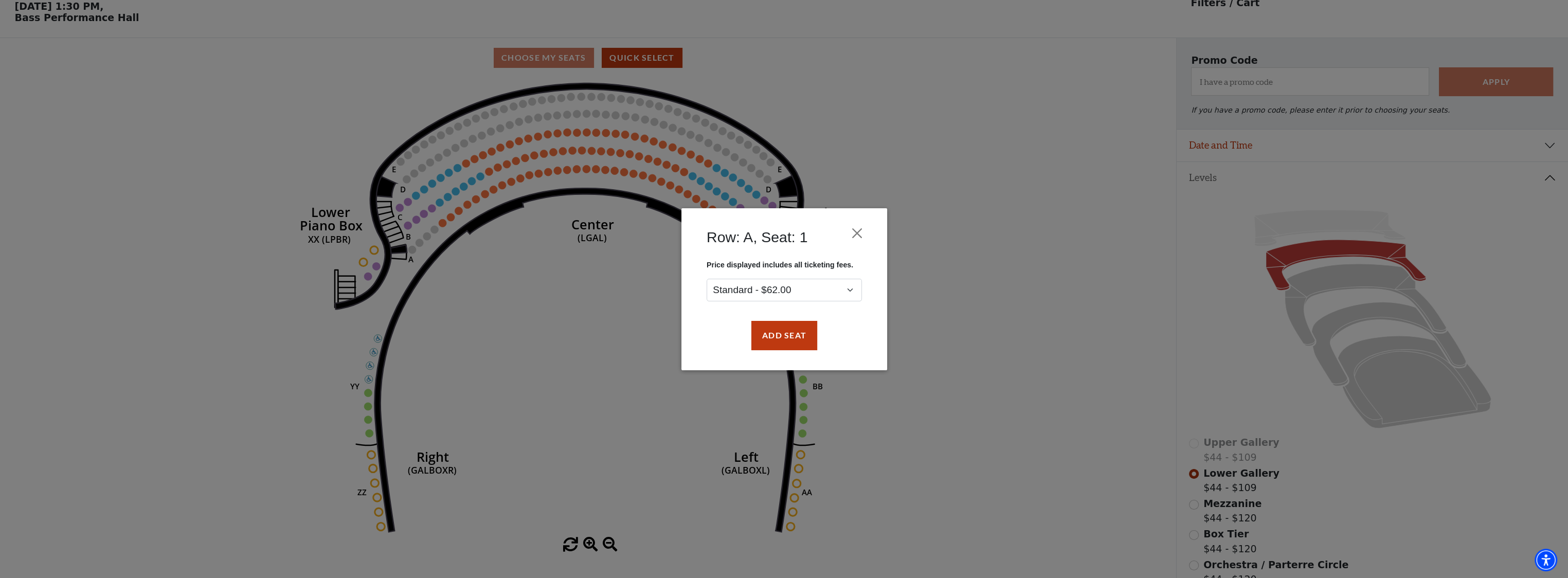
click at [1040, 187] on div "Row: A, Seat: 1 Price displayed includes all ticketing fees. Standard - $62.00 …" at bounding box center [784, 289] width 1568 height 578
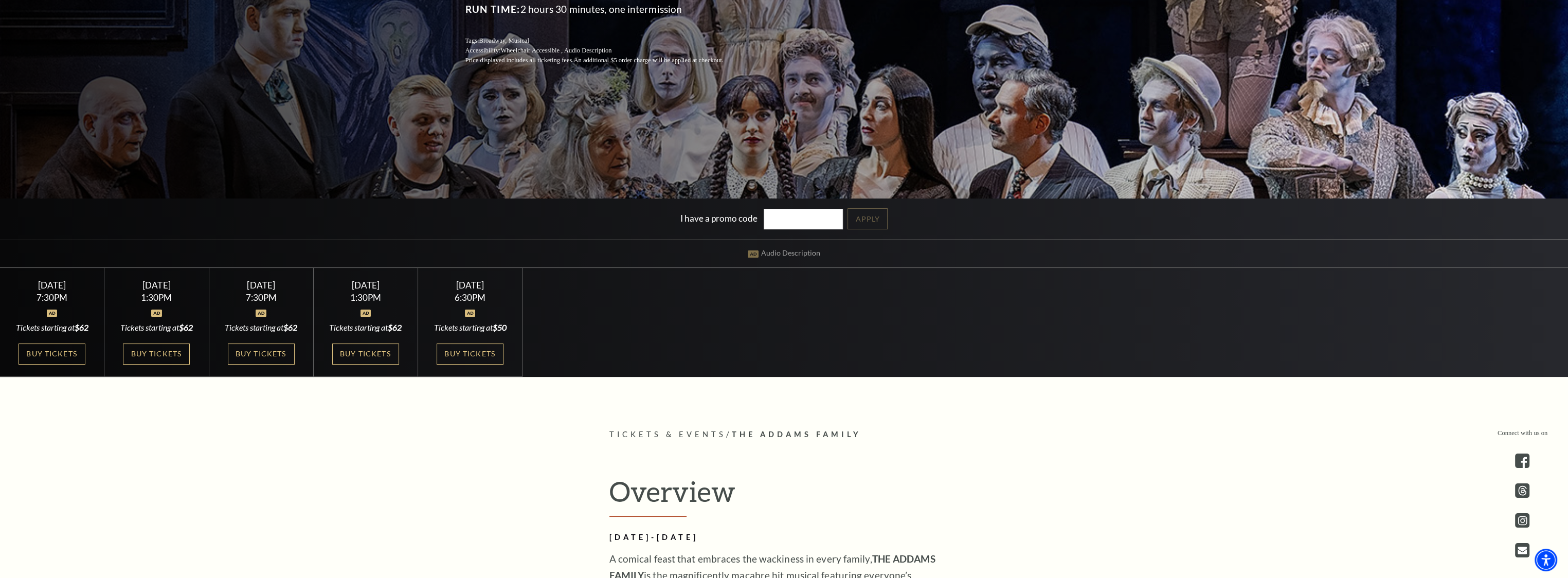
scroll to position [308, 0]
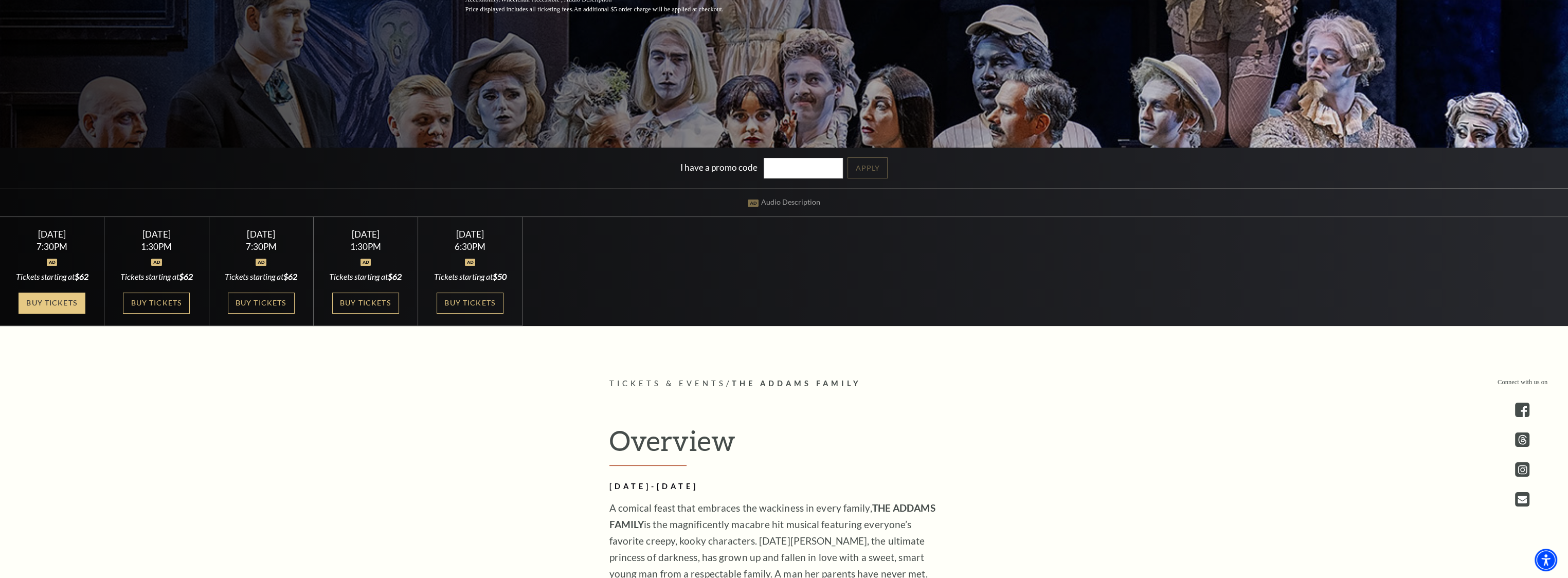
click at [56, 300] on link "Buy Tickets" at bounding box center [51, 303] width 67 height 21
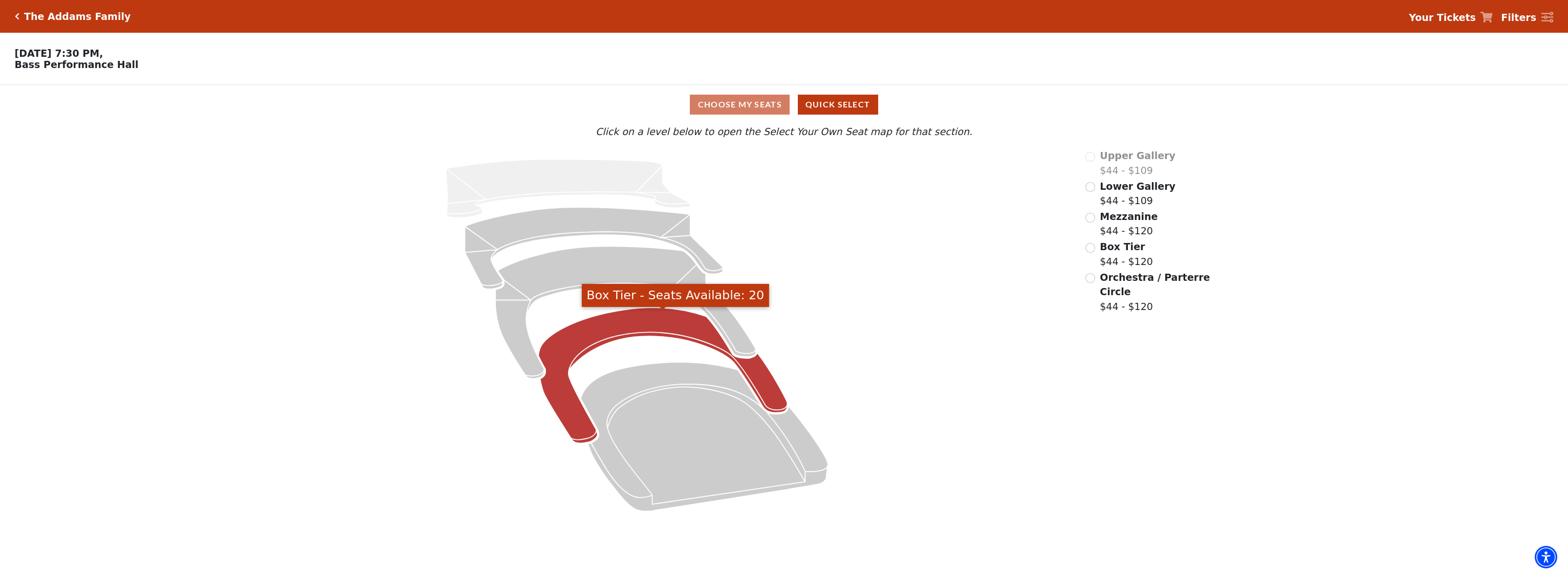
click at [636, 330] on icon "Box Tier - Seats Available: 20" at bounding box center [662, 375] width 249 height 136
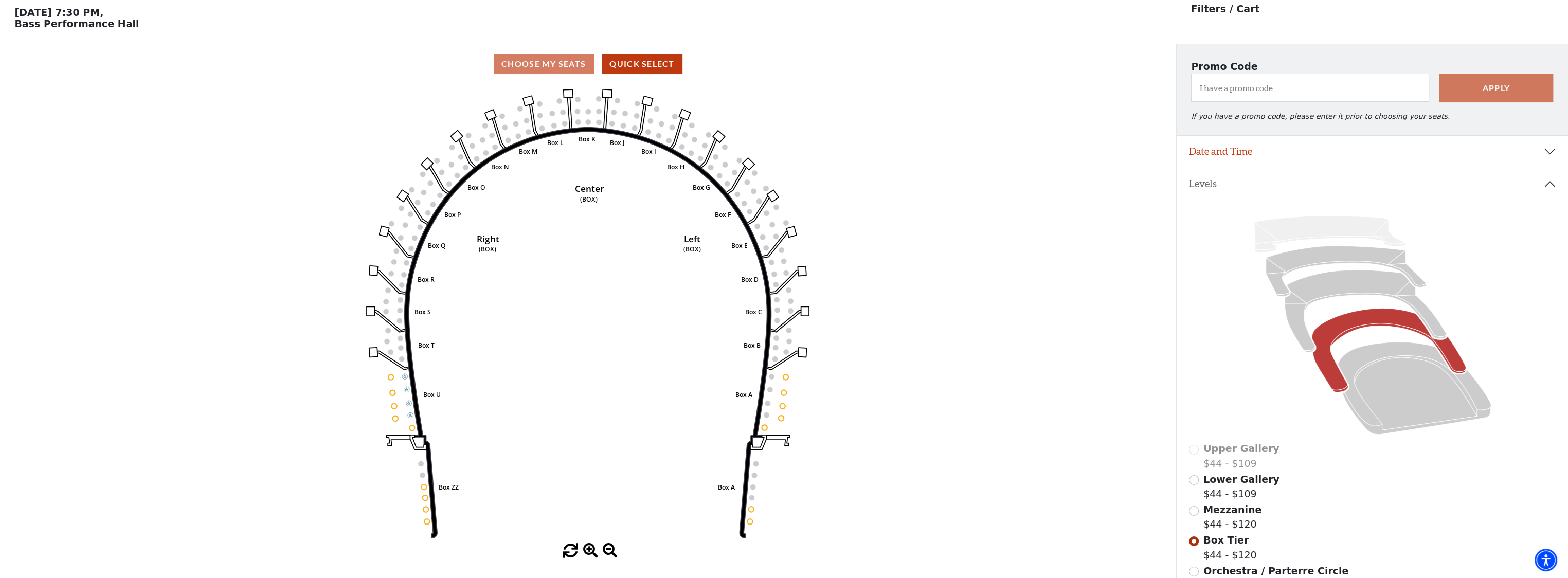
scroll to position [47, 0]
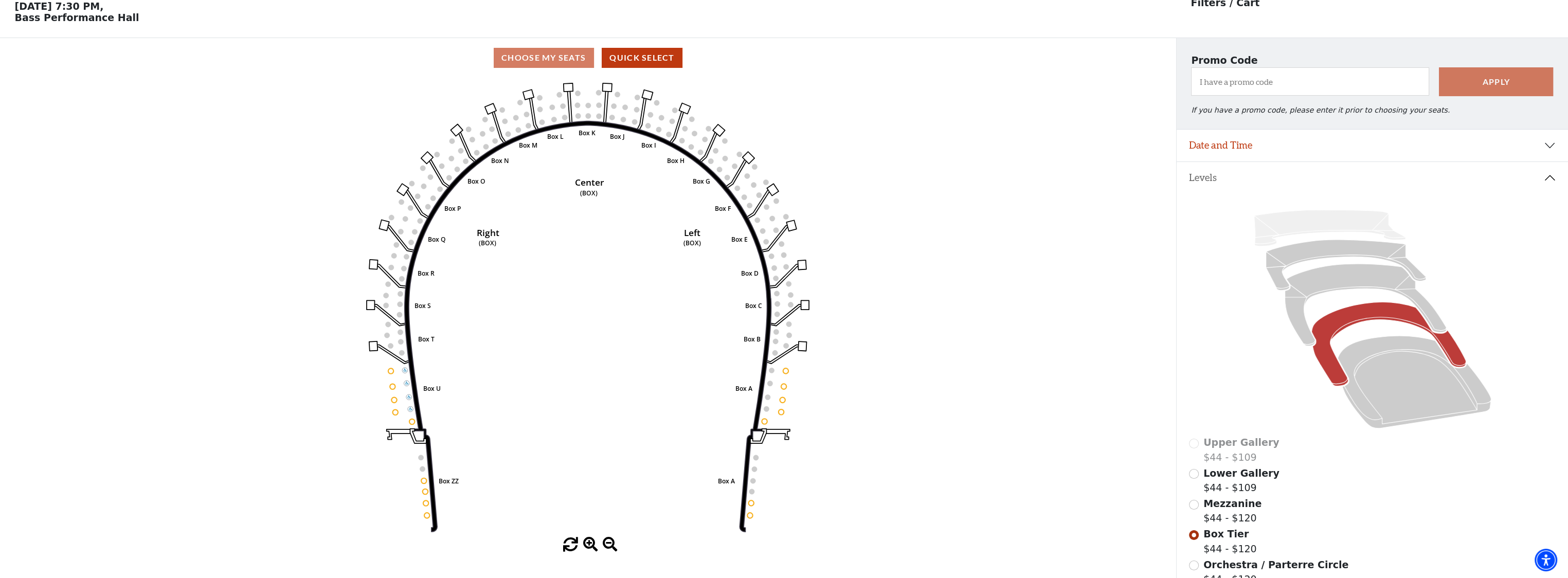
click at [1243, 479] on span "Lower Gallery" at bounding box center [1241, 473] width 76 height 11
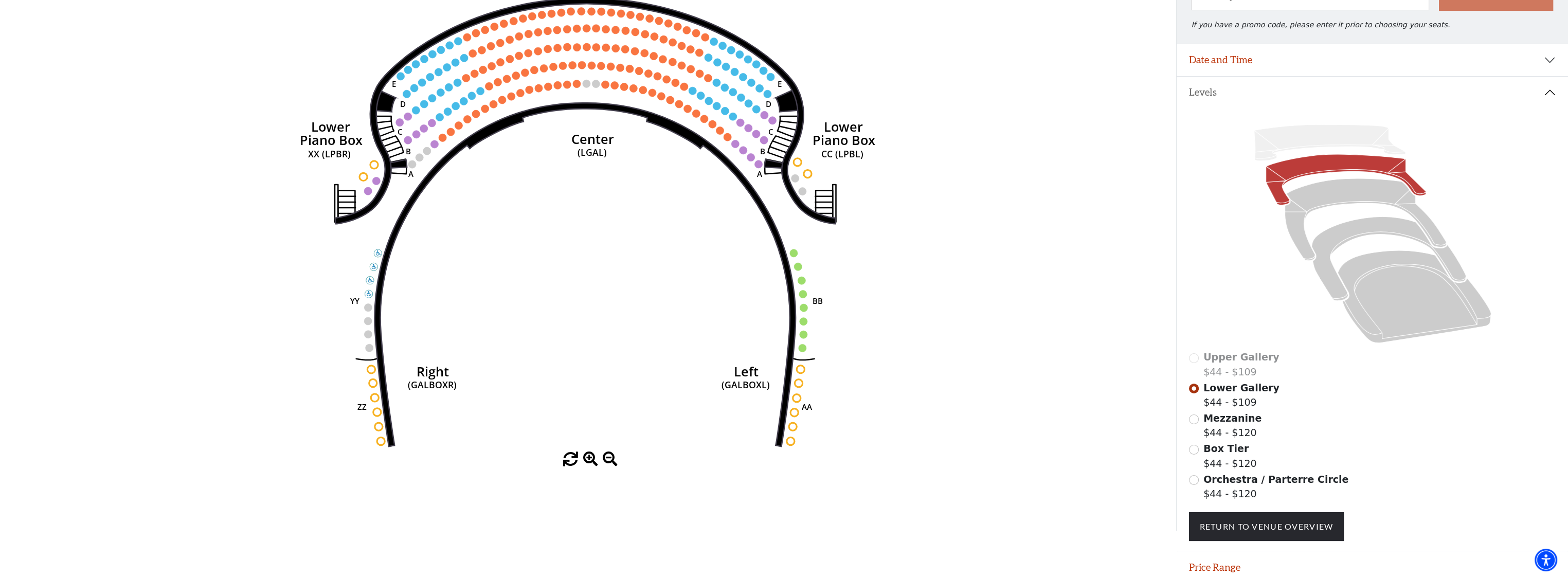
scroll to position [150, 0]
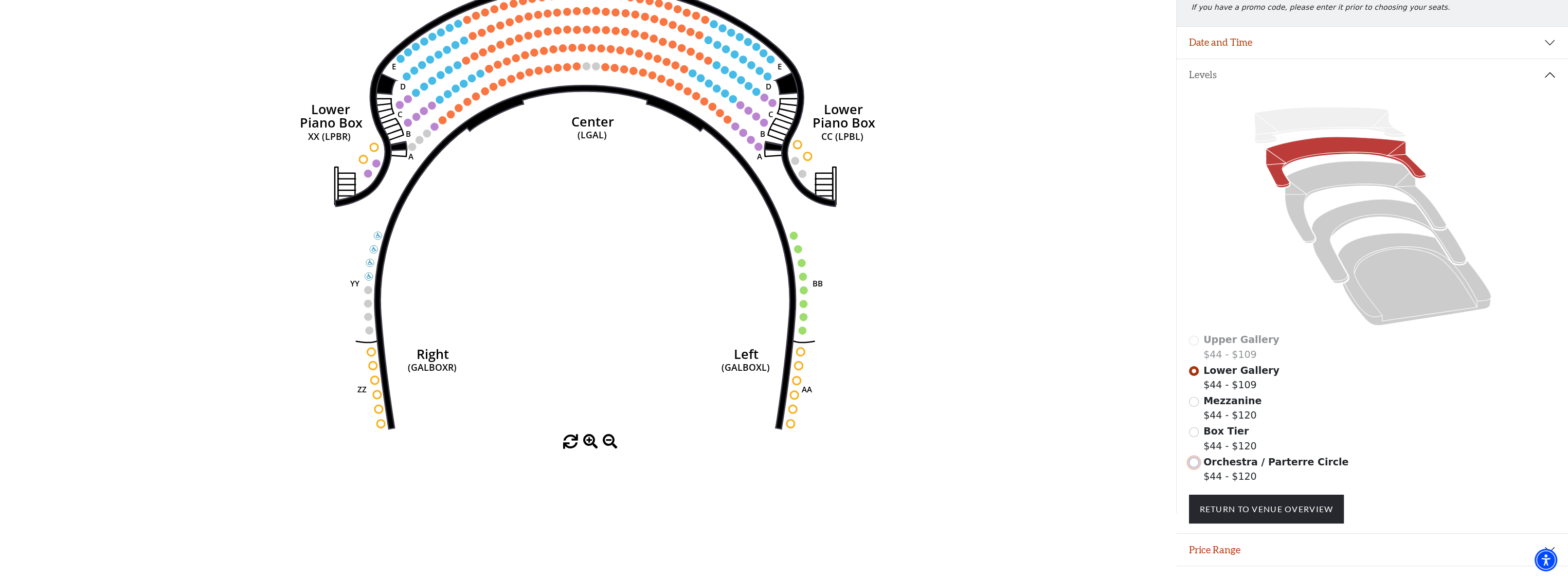
click at [1194, 467] on input "Orchestra / Parterre Circle$44 - $120\a" at bounding box center [1194, 462] width 10 height 10
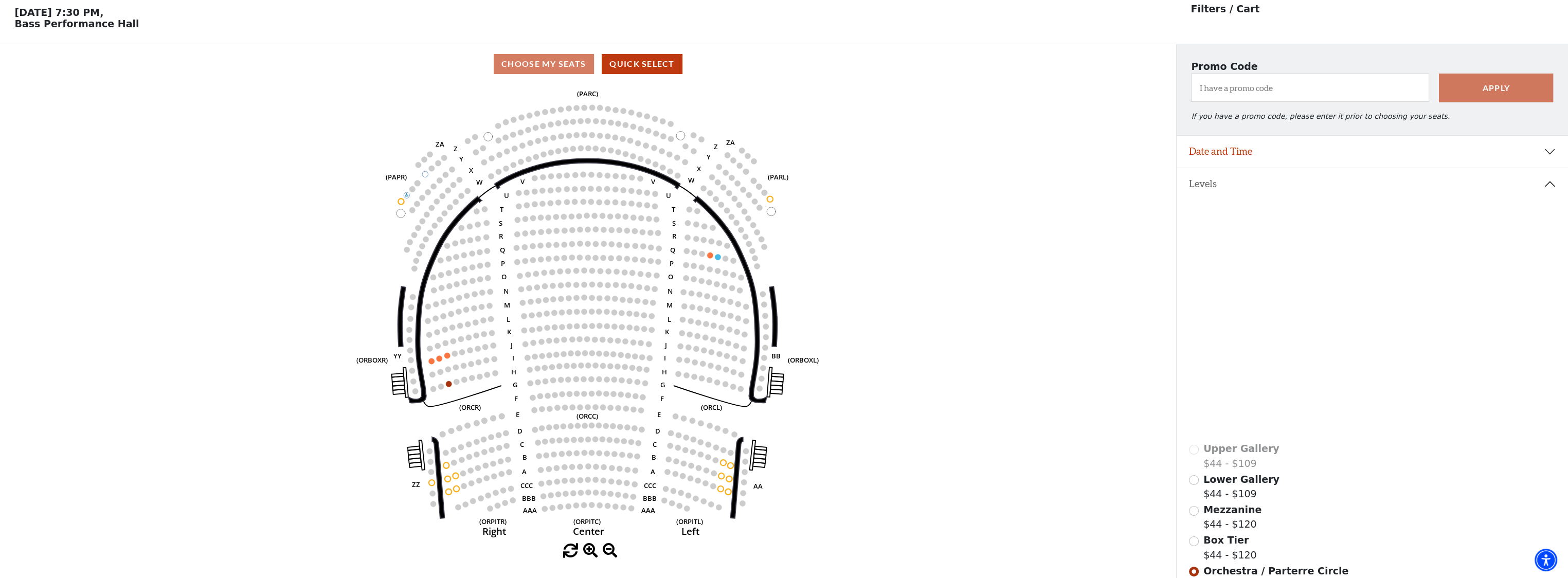
scroll to position [47, 0]
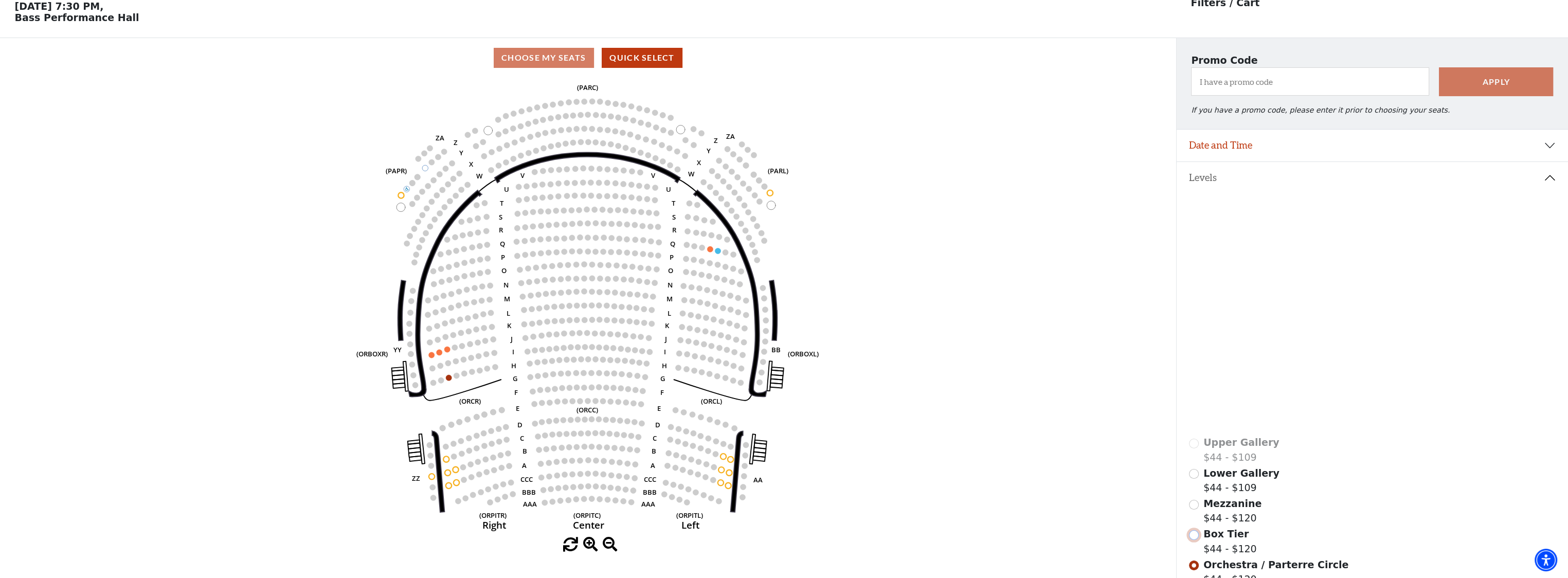
click at [1194, 536] on input "Box Tier$44 - $120\a" at bounding box center [1194, 535] width 10 height 10
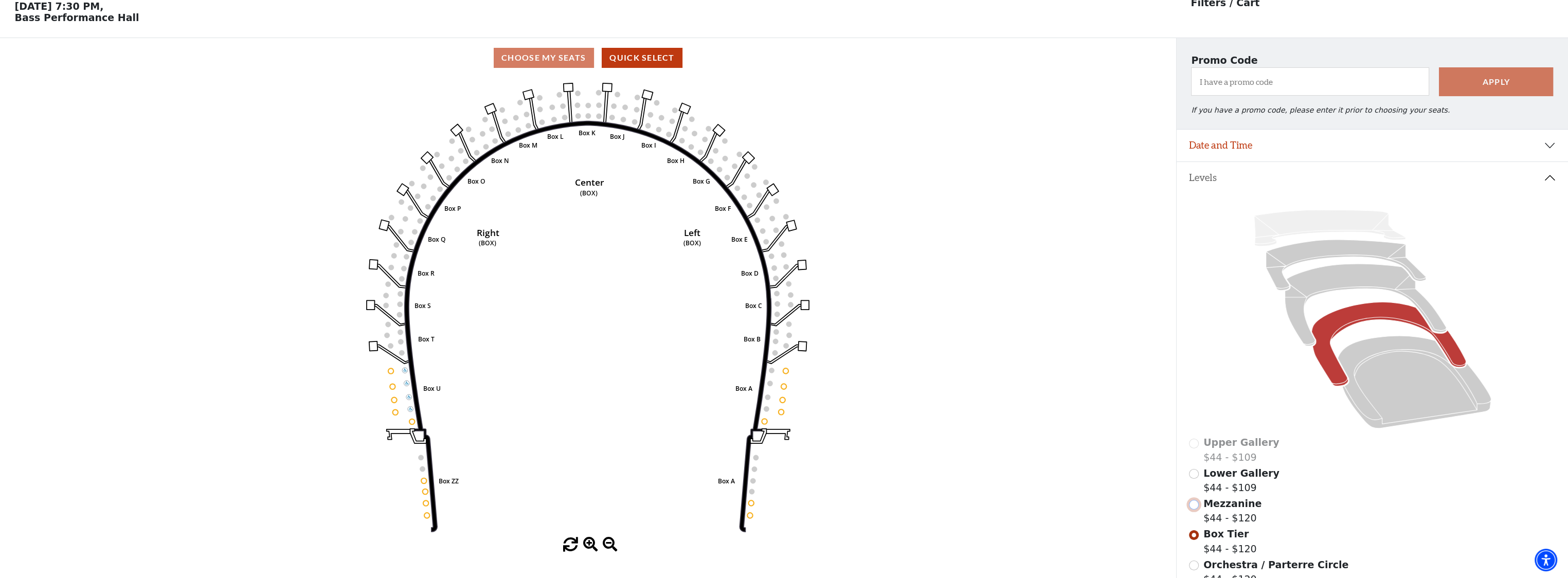
click at [1194, 509] on input "Mezzanine$44 - $120\a" at bounding box center [1194, 505] width 10 height 10
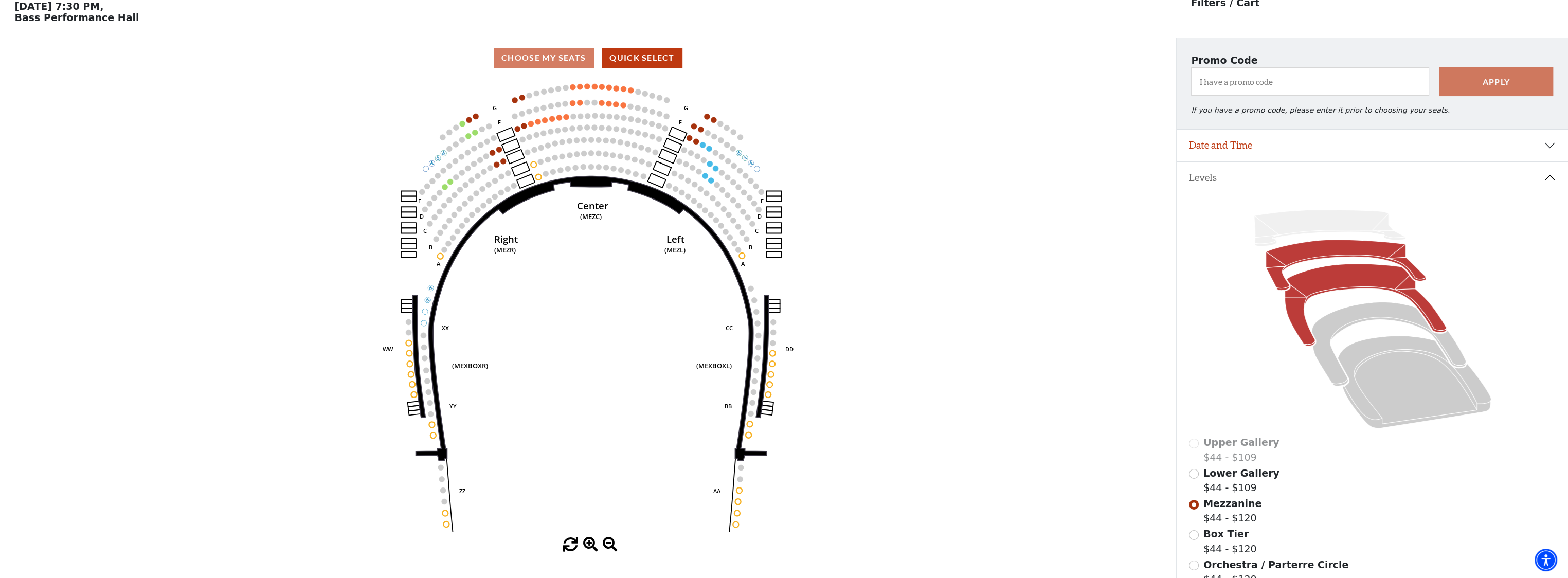
click at [1284, 264] on icon at bounding box center [1345, 265] width 160 height 51
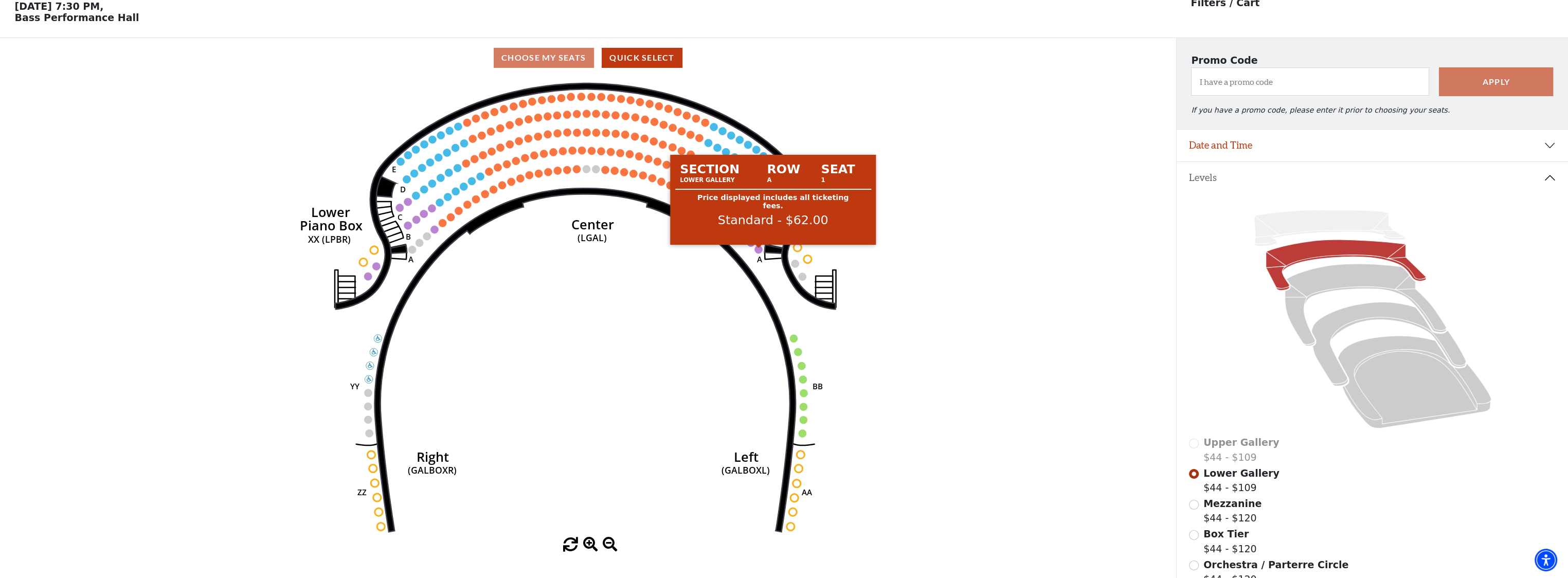
click at [759, 253] on circle at bounding box center [759, 249] width 8 height 8
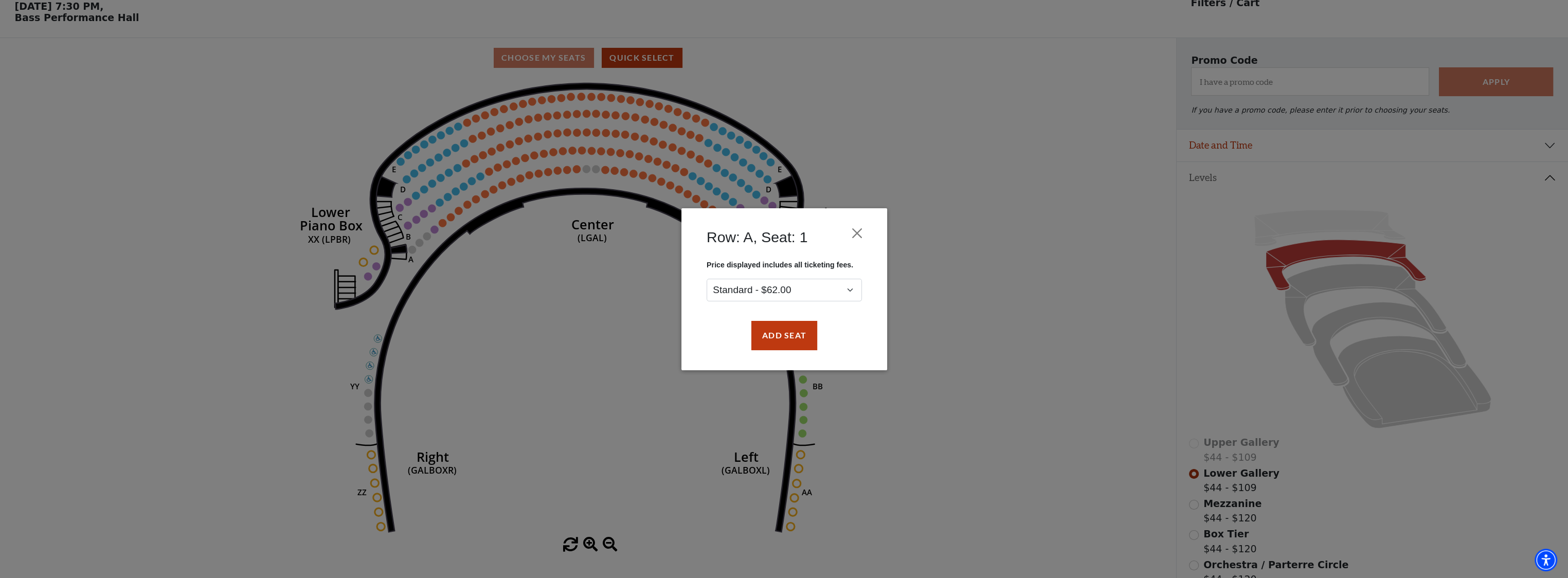
click at [882, 190] on div "Row: A, Seat: 1 Price displayed includes all ticketing fees. Standard - $62.00 …" at bounding box center [784, 289] width 1568 height 578
click at [861, 234] on button "Close" at bounding box center [857, 233] width 20 height 20
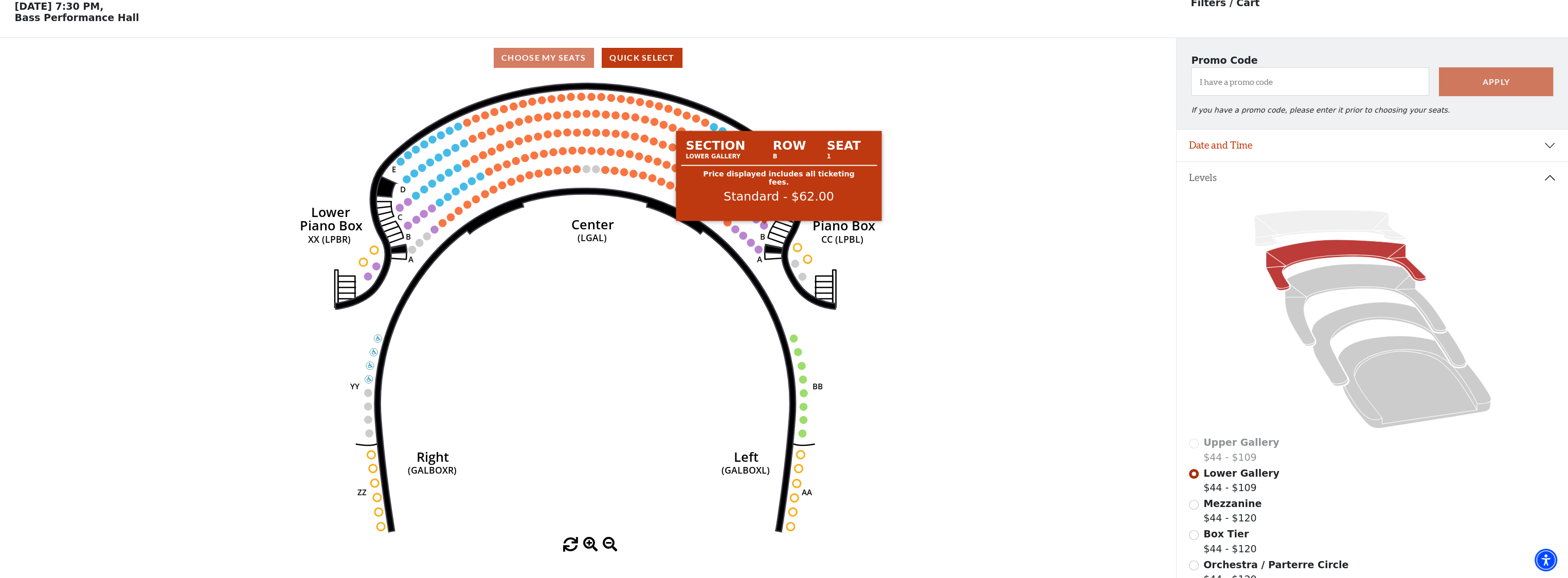
click at [764, 228] on circle at bounding box center [764, 225] width 8 height 8
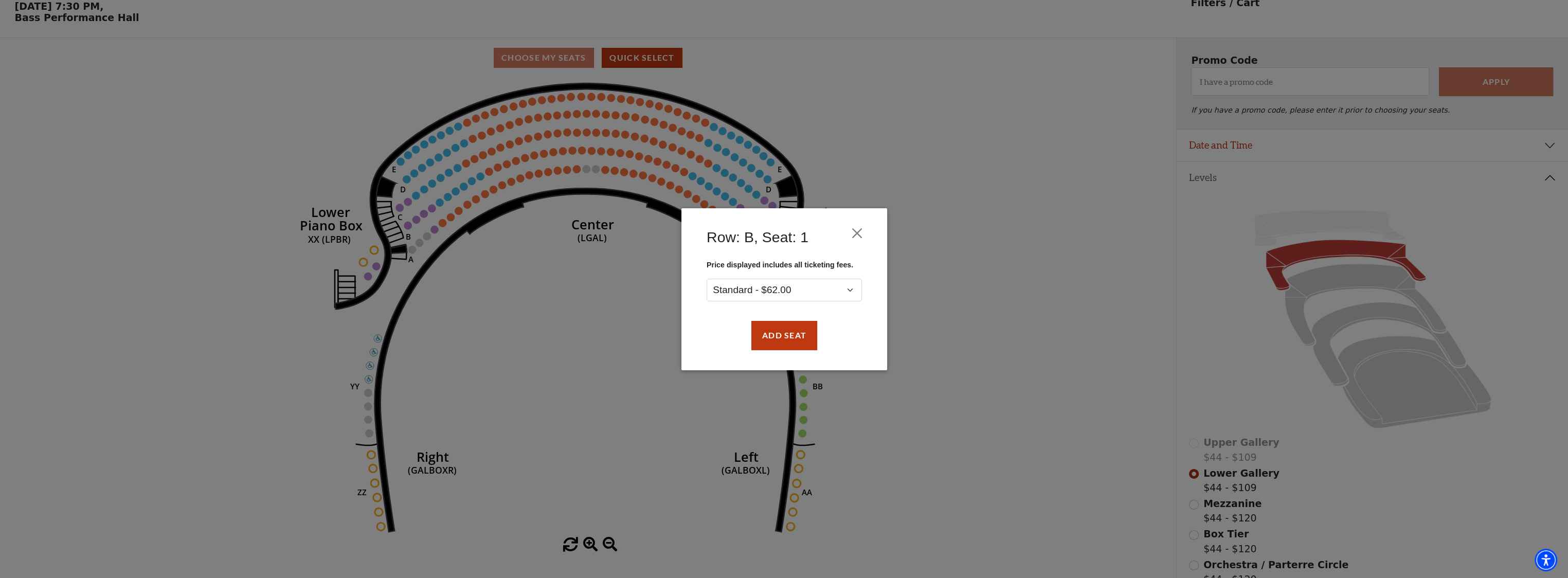
click at [981, 171] on div "Row: B, Seat: 1 Price displayed includes all ticketing fees. Standard - $62.00 …" at bounding box center [784, 289] width 1568 height 578
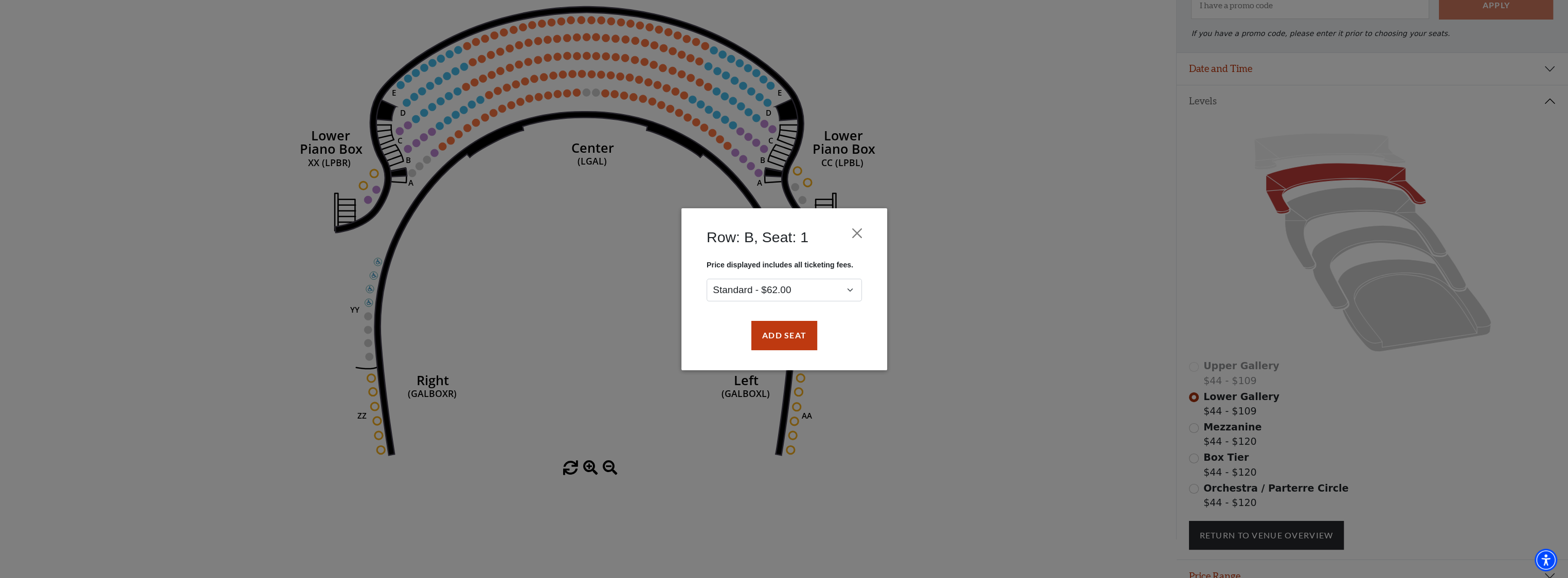
scroll to position [174, 0]
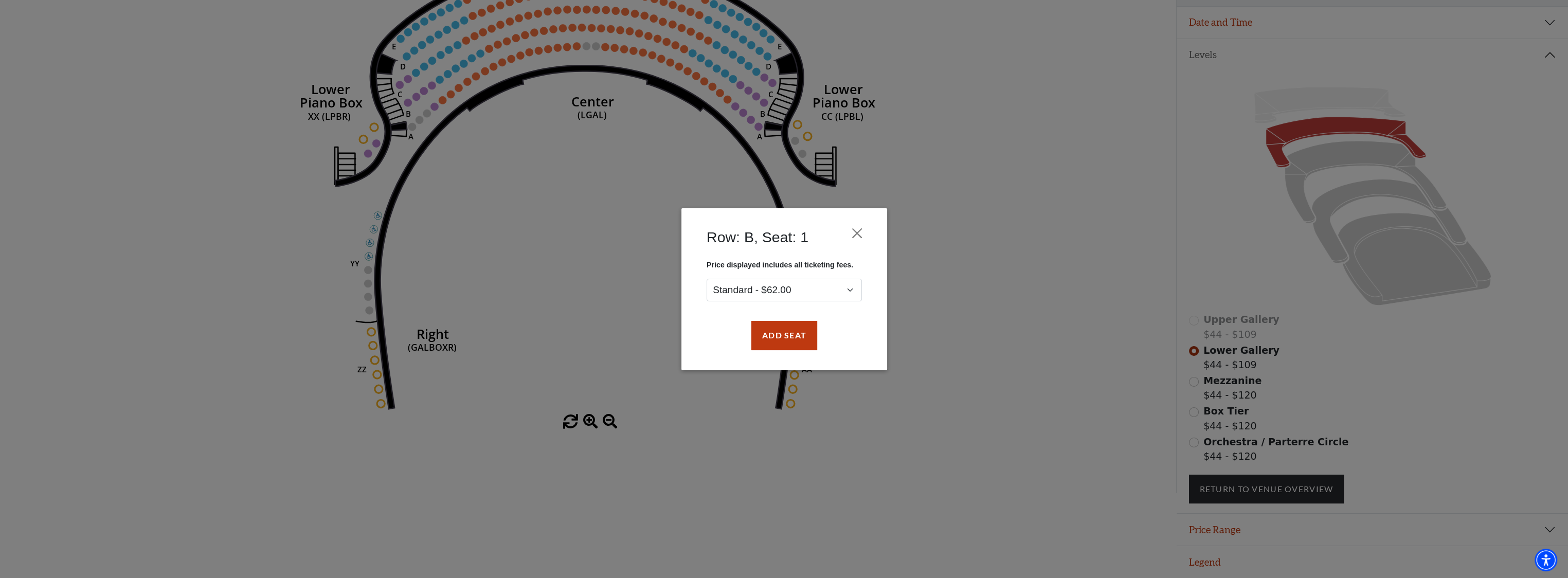
click at [1006, 324] on div "Row: B, Seat: 1 Price displayed includes all ticketing fees. Standard - $62.00 …" at bounding box center [784, 289] width 1568 height 578
click at [852, 231] on button "Close" at bounding box center [857, 233] width 20 height 20
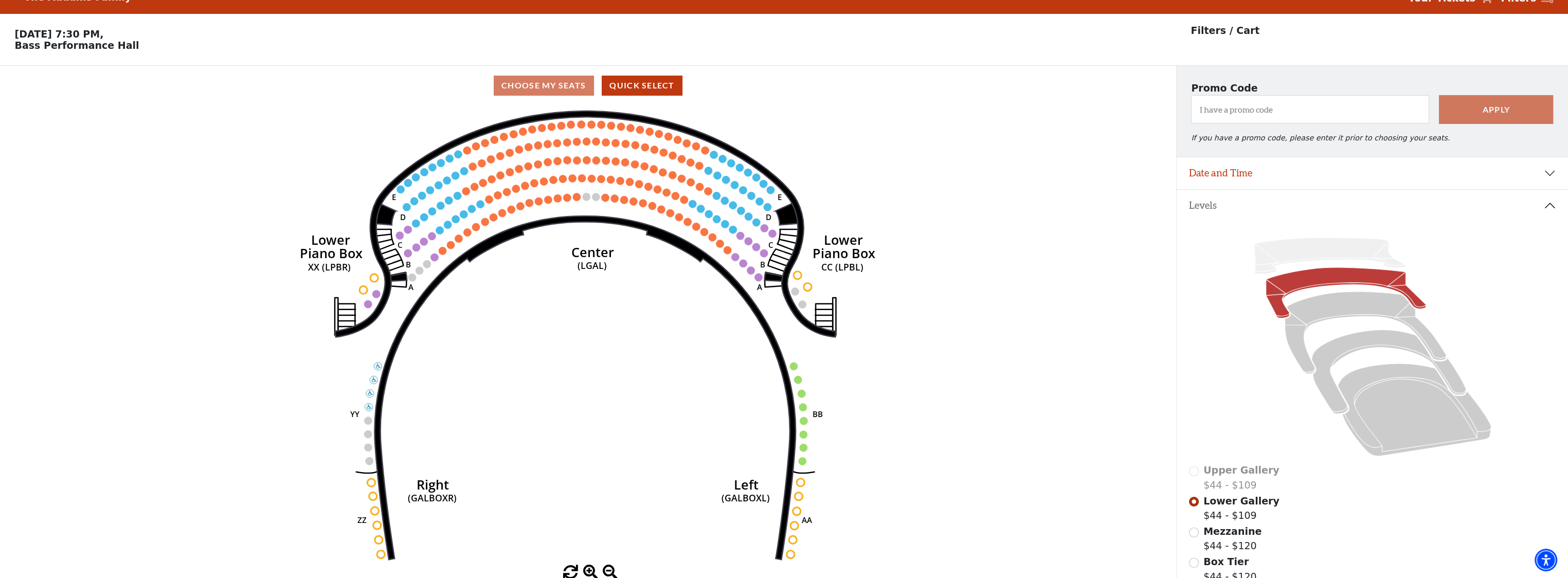
scroll to position [0, 0]
